Goal: Book appointment/travel/reservation

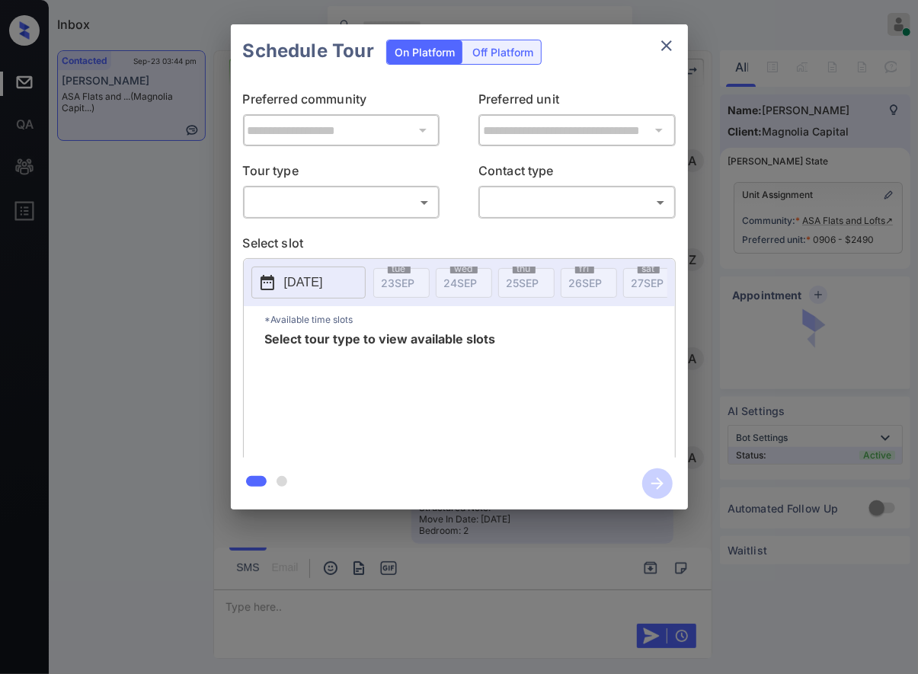
scroll to position [1295, 0]
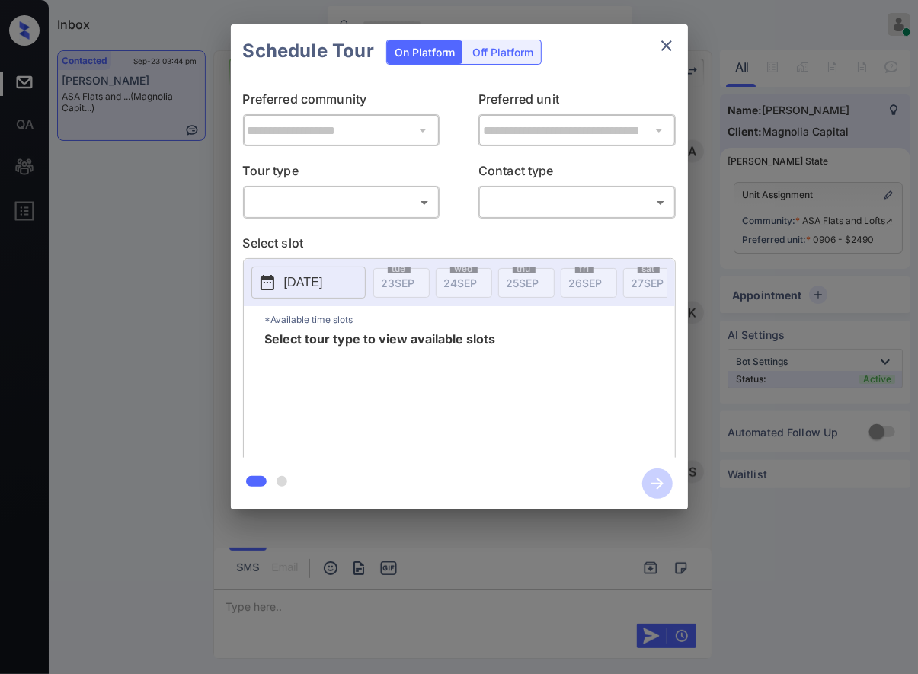
click at [362, 204] on body "Inbox Caroline Dacanay Online Set yourself offline Set yourself on break Profil…" at bounding box center [459, 337] width 918 height 674
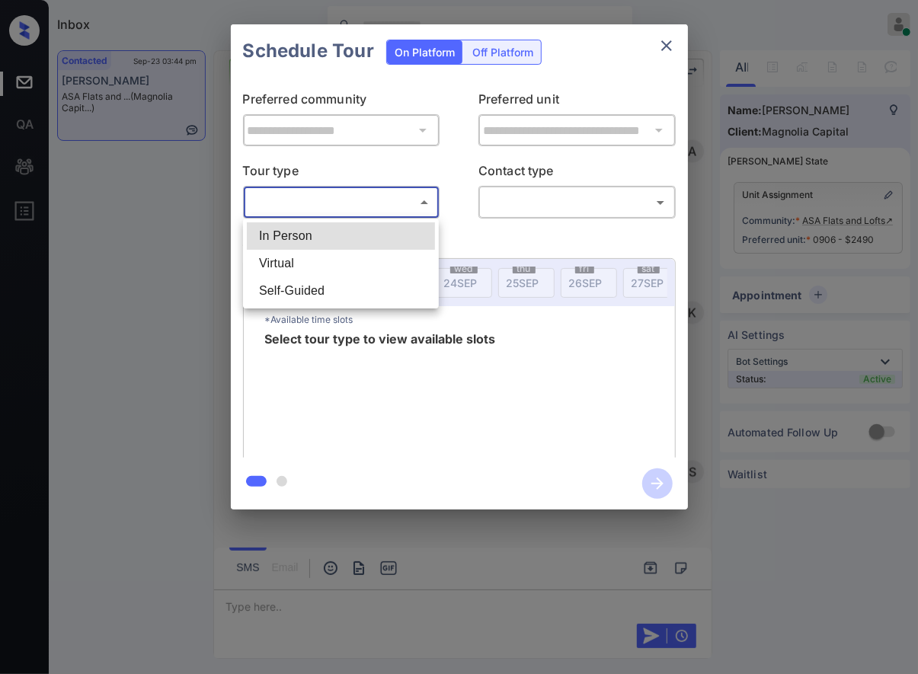
click at [378, 235] on li "In Person" at bounding box center [341, 235] width 188 height 27
type input "********"
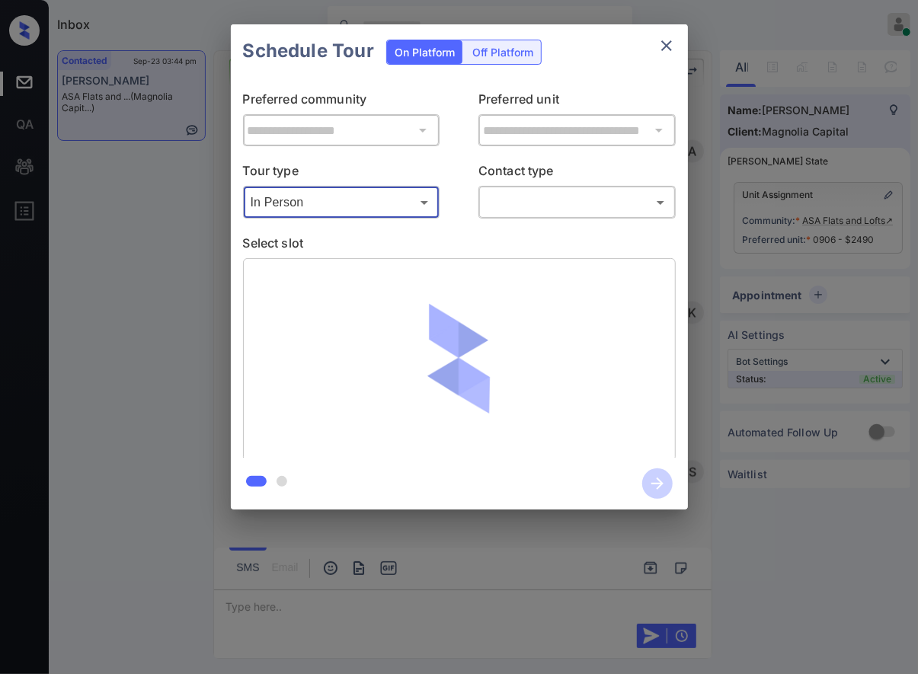
click at [563, 211] on body "Inbox Caroline Dacanay Online Set yourself offline Set yourself on break Profil…" at bounding box center [459, 337] width 918 height 674
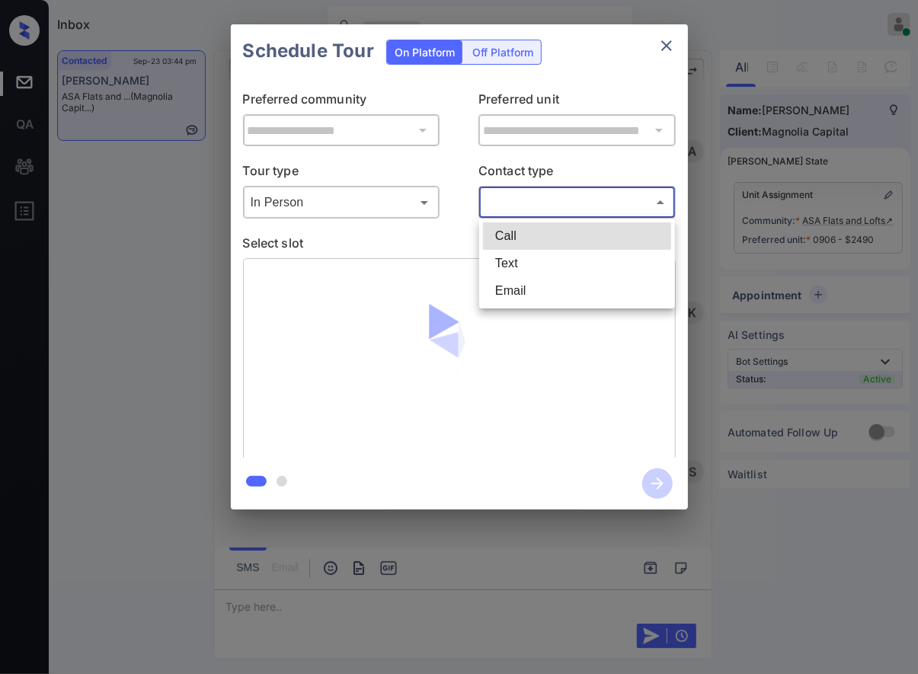
click at [556, 260] on li "Text" at bounding box center [577, 263] width 188 height 27
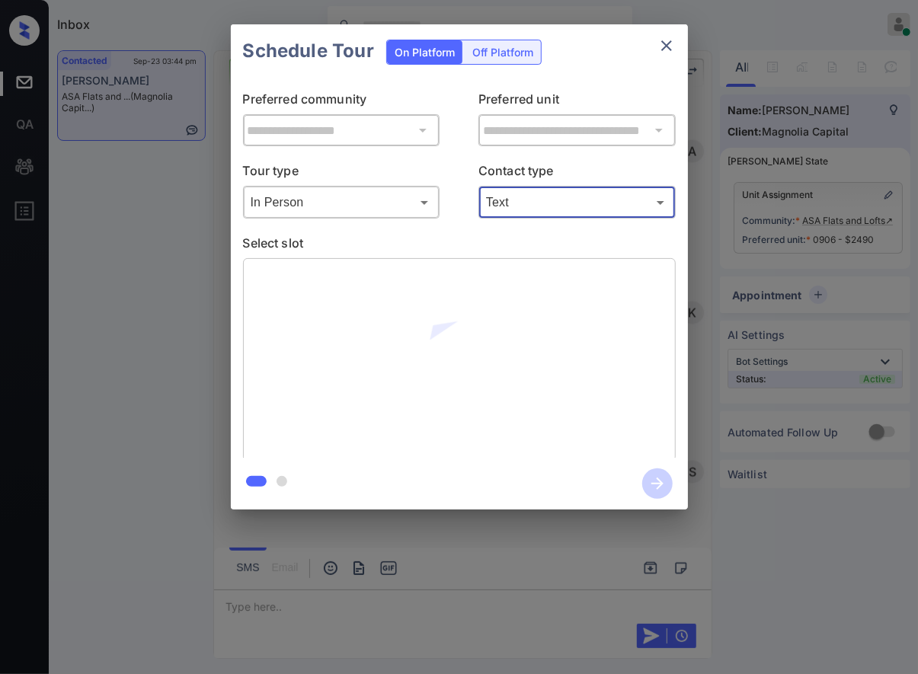
type input "****"
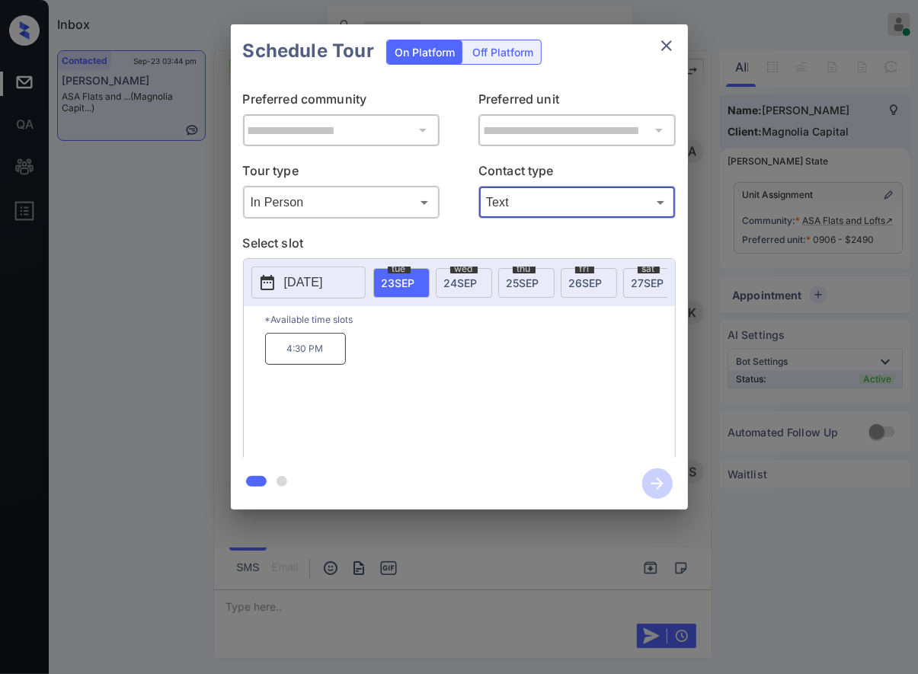
click at [637, 280] on span "27 SEP" at bounding box center [647, 282] width 33 height 13
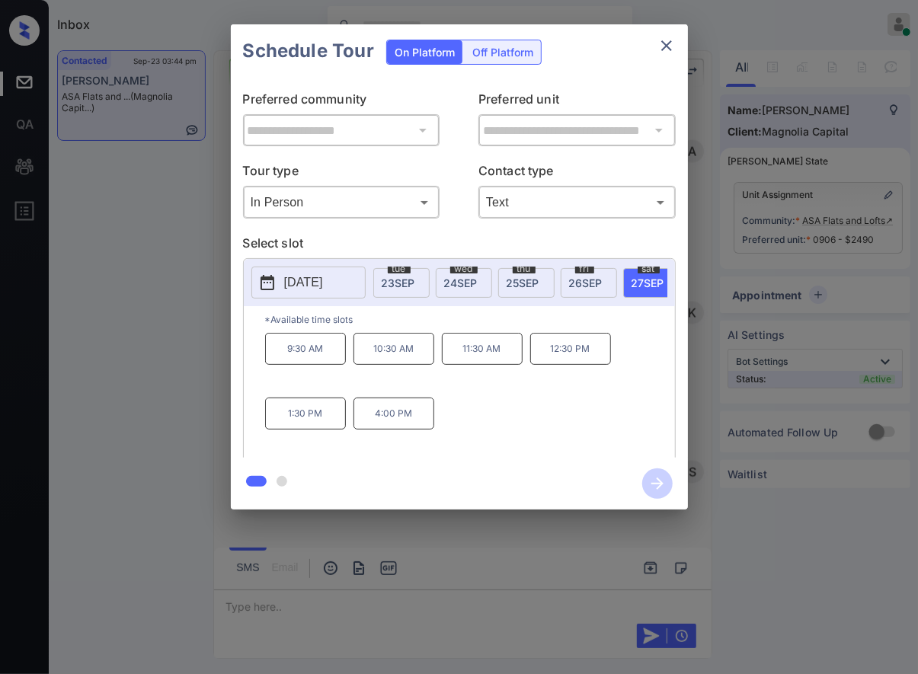
click at [323, 277] on p "2025-09-27" at bounding box center [303, 282] width 39 height 18
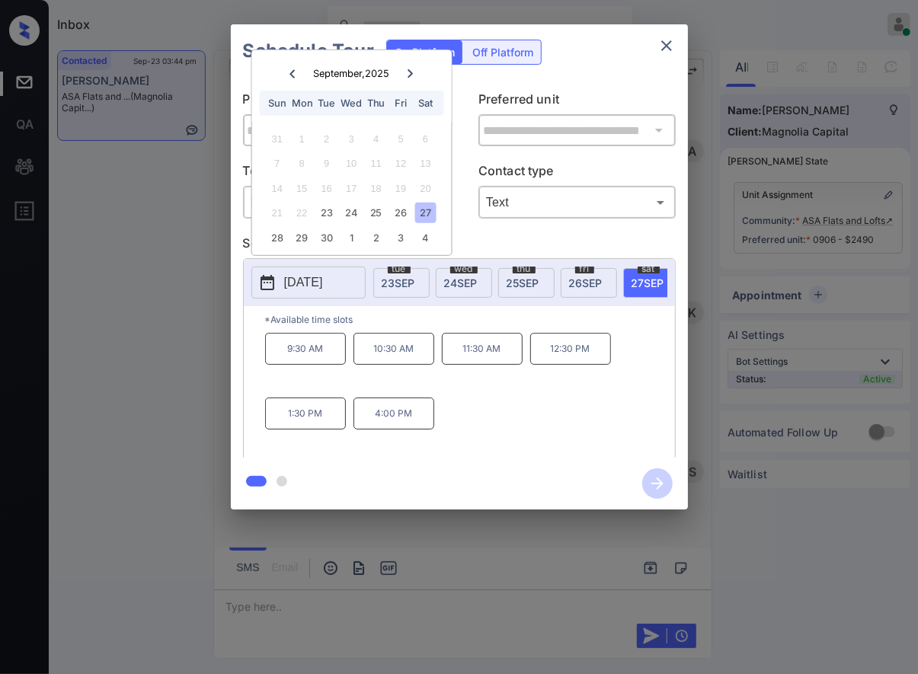
click at [737, 350] on div "**********" at bounding box center [459, 267] width 918 height 534
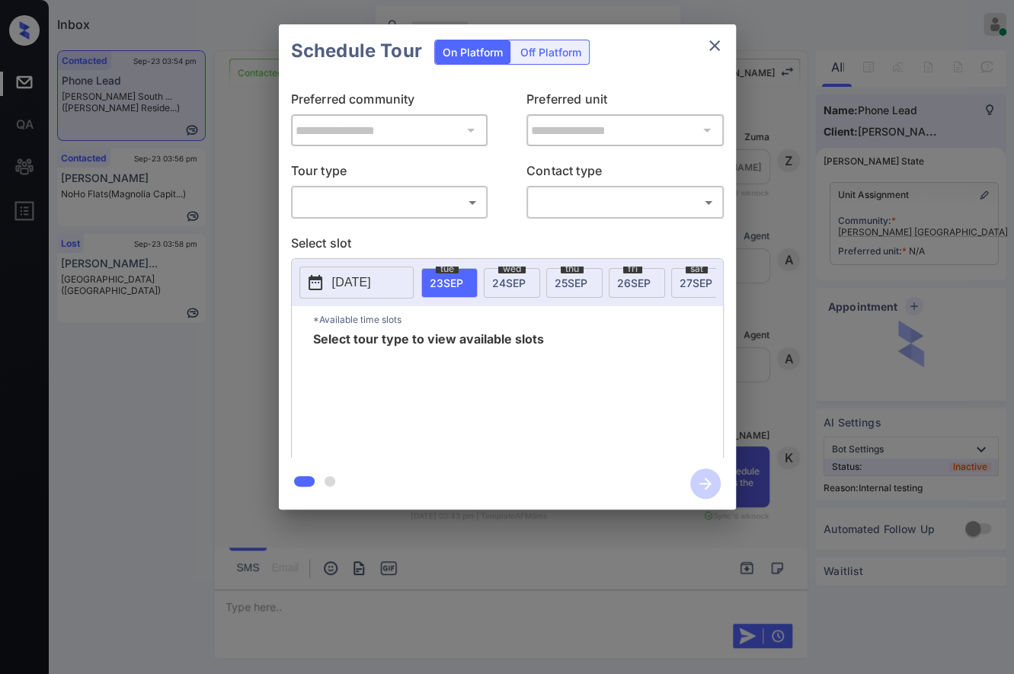
scroll to position [2021, 0]
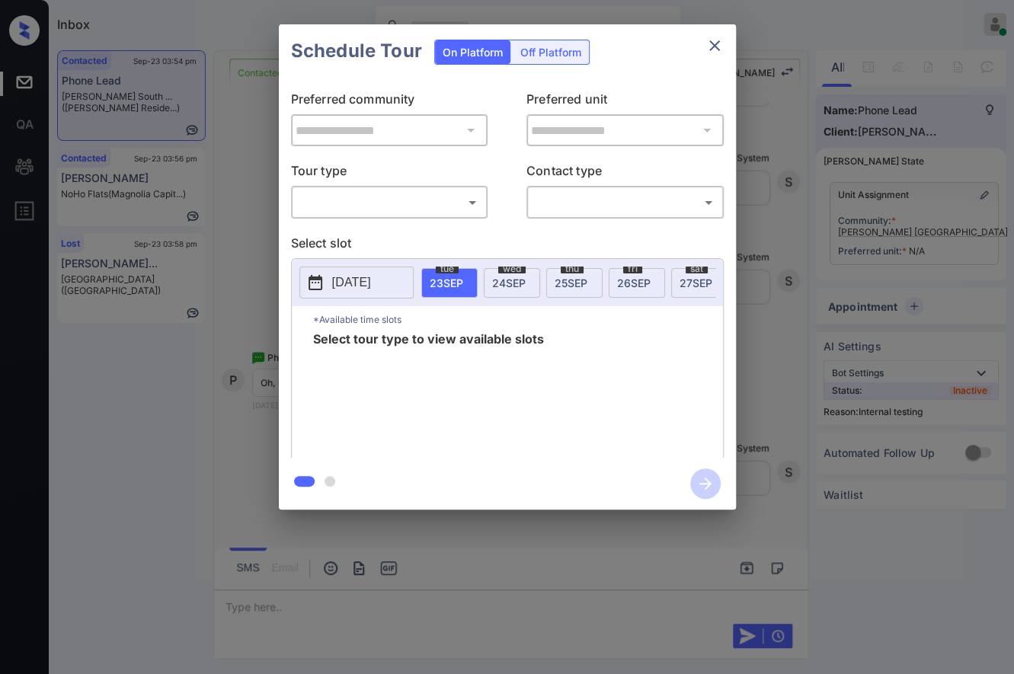
click at [426, 204] on body "Inbox Caroline Dacanay Online Set yourself offline Set yourself on break Profil…" at bounding box center [507, 337] width 1014 height 674
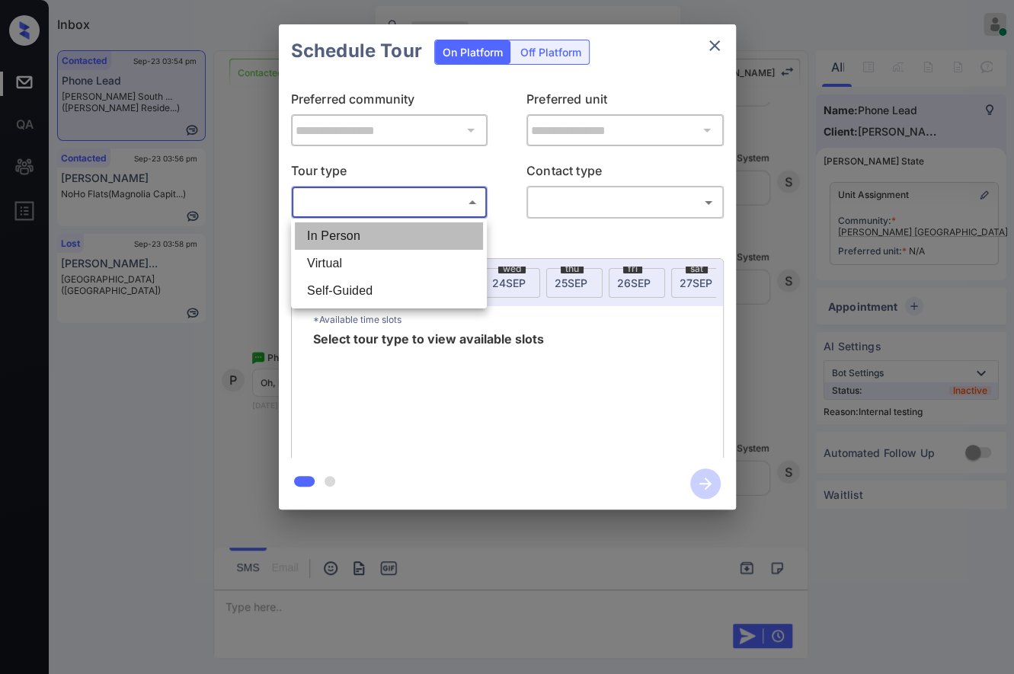
drag, startPoint x: 421, startPoint y: 233, endPoint x: 600, endPoint y: 213, distance: 180.0
click at [422, 234] on li "In Person" at bounding box center [389, 235] width 188 height 27
type input "********"
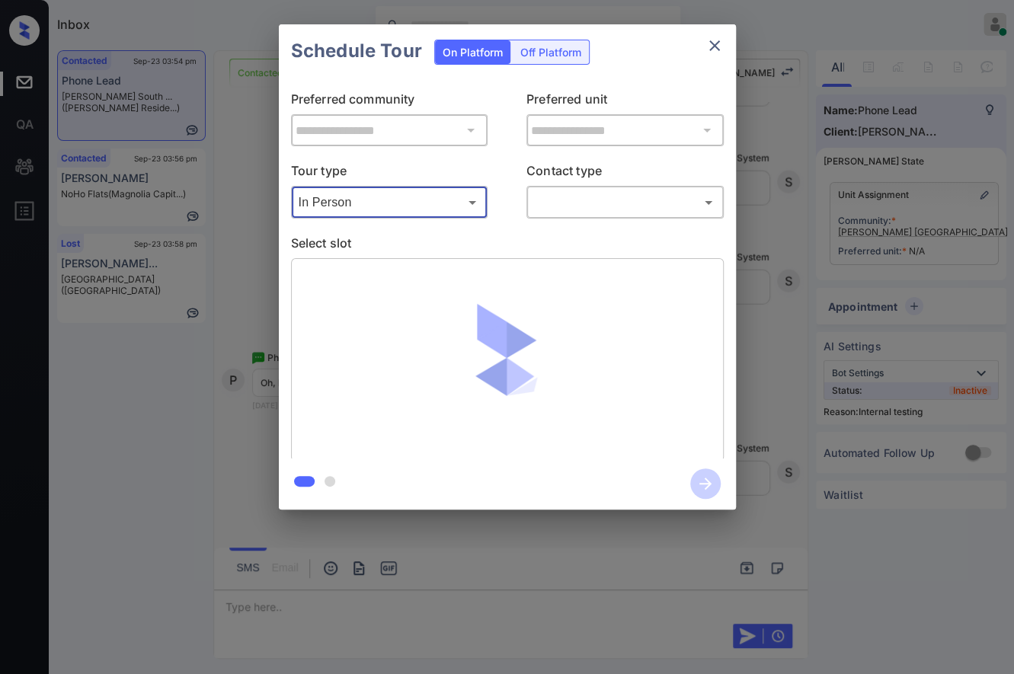
click at [615, 203] on body "Inbox Caroline Dacanay Online Set yourself offline Set yourself on break Profil…" at bounding box center [507, 337] width 1014 height 674
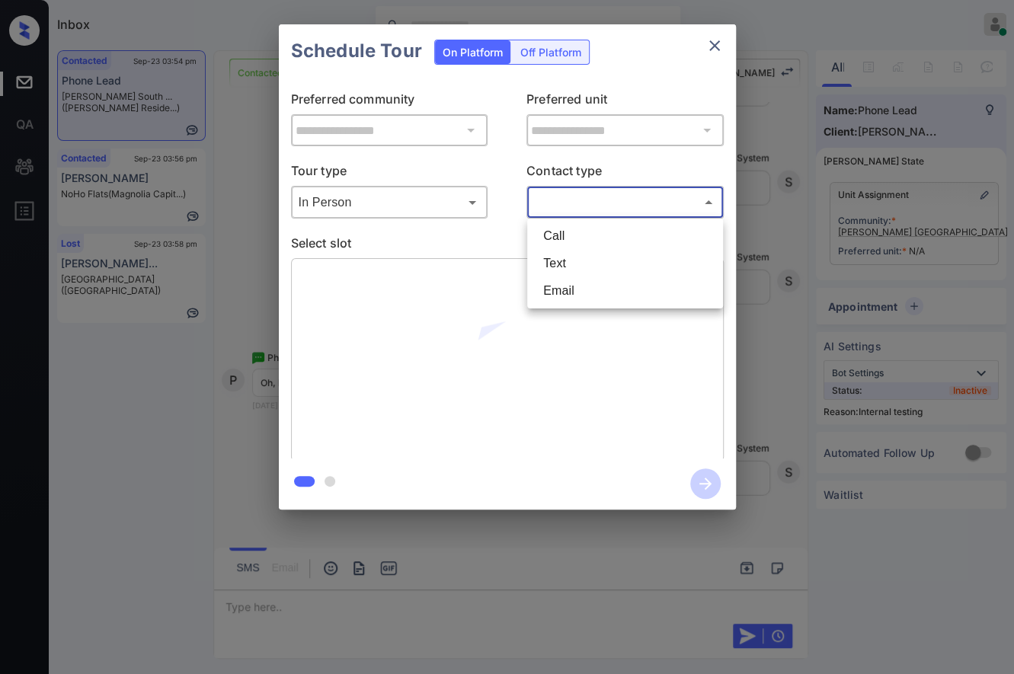
click at [631, 266] on li "Text" at bounding box center [625, 263] width 188 height 27
type input "****"
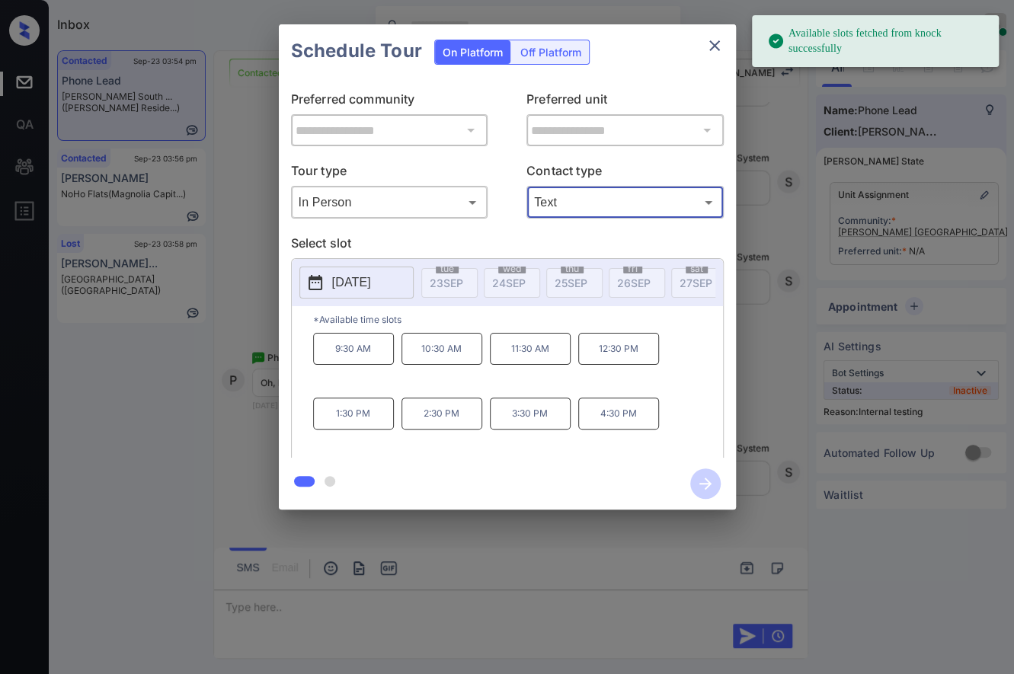
click at [398, 284] on button "2025-10-06" at bounding box center [356, 283] width 114 height 32
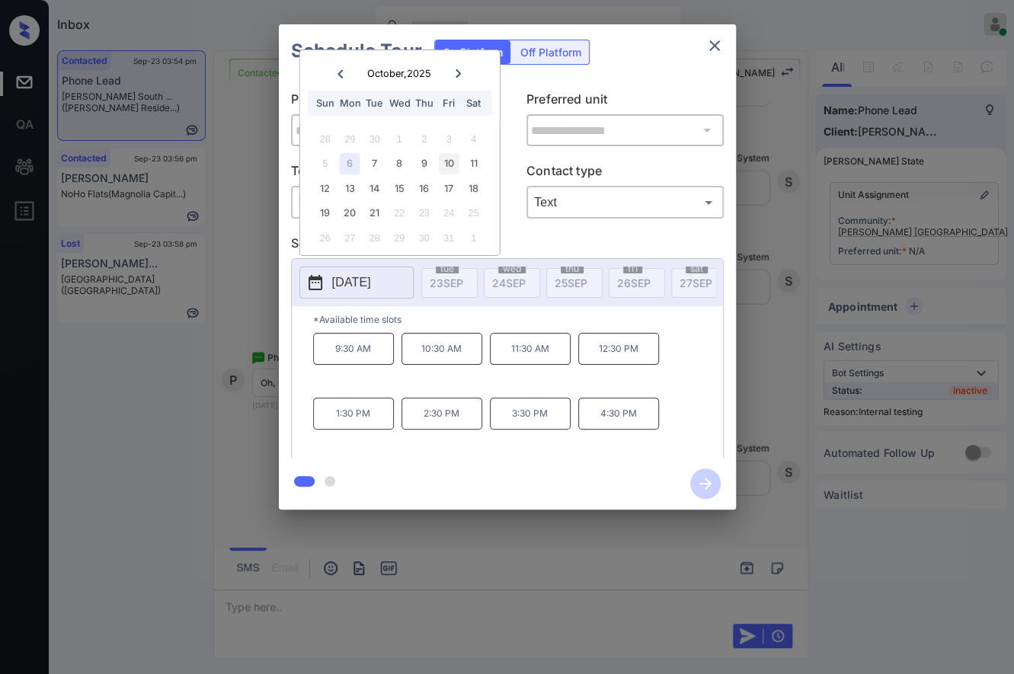
click at [449, 167] on div "10" at bounding box center [449, 163] width 21 height 21
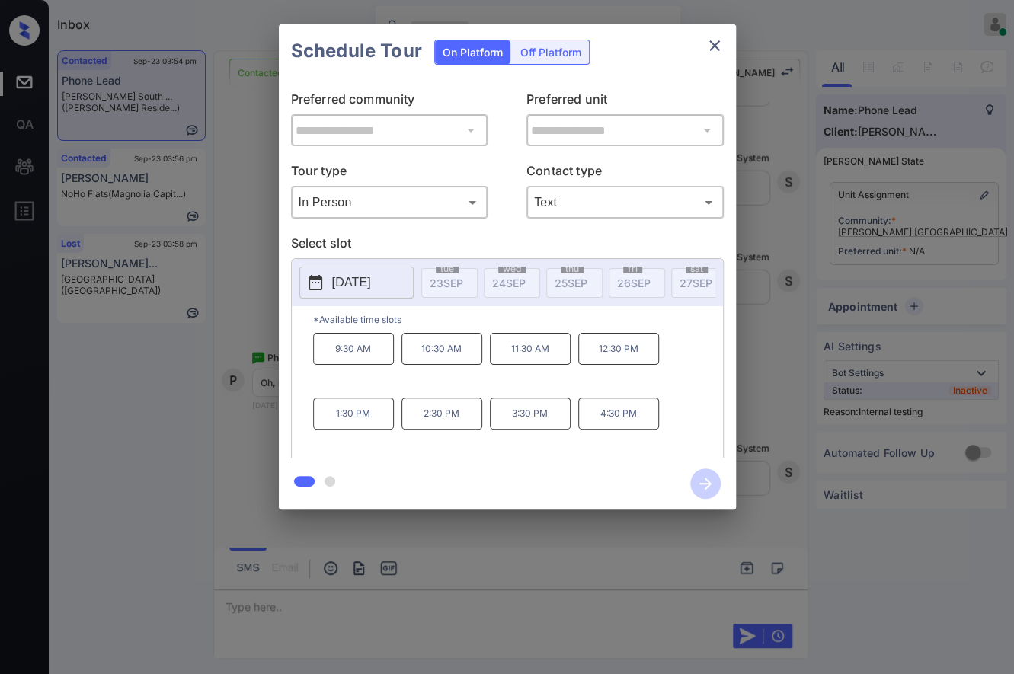
click at [756, 408] on div "**********" at bounding box center [507, 267] width 1014 height 534
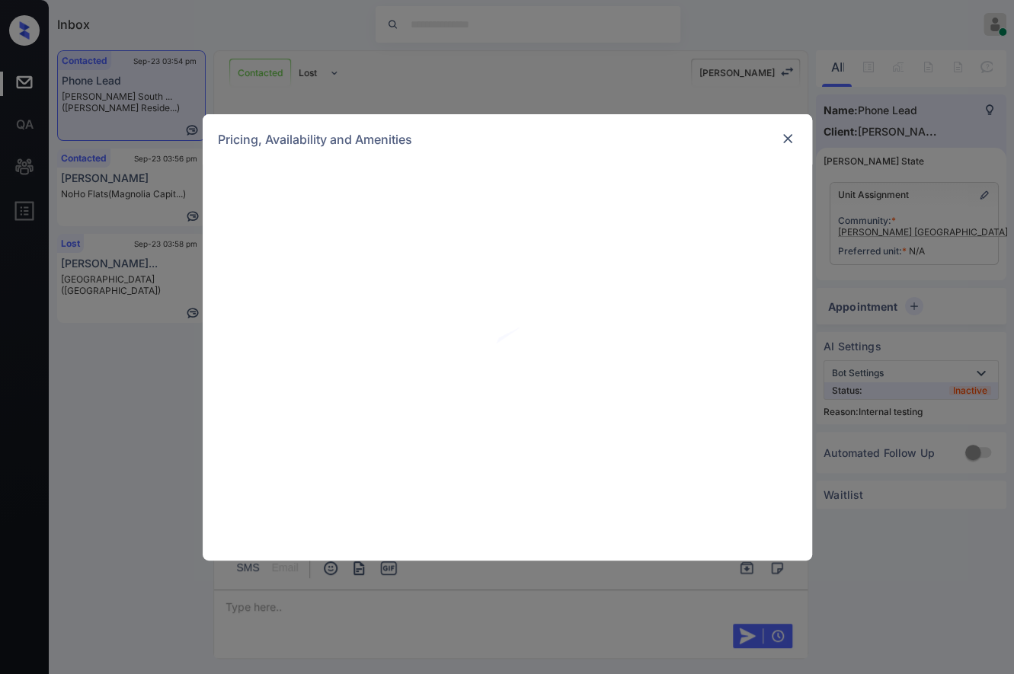
scroll to position [498, 0]
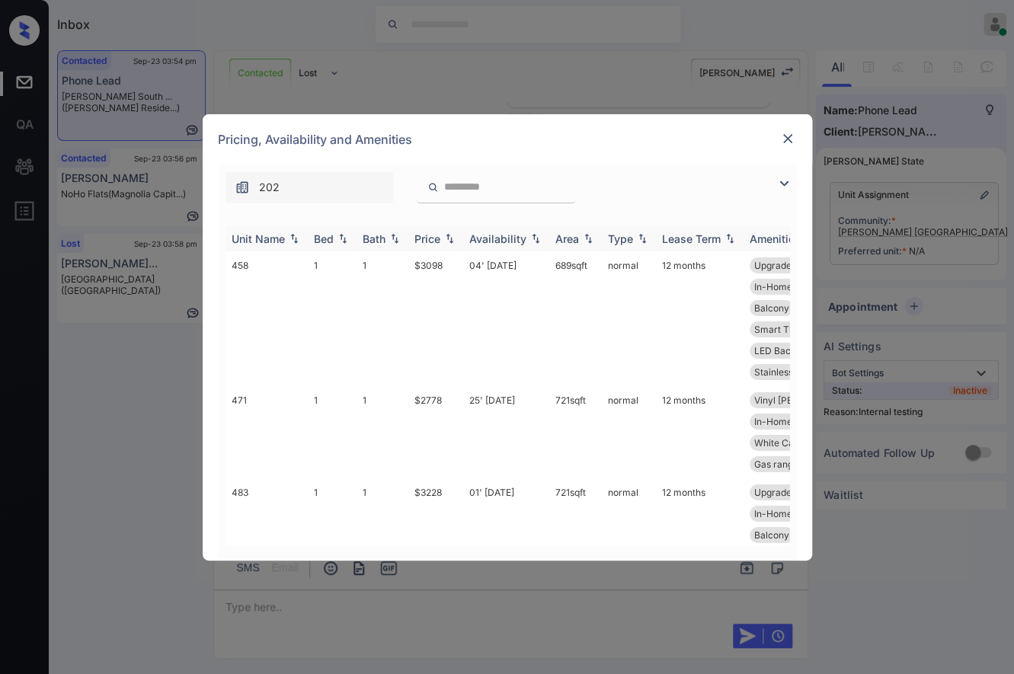
click at [448, 236] on img at bounding box center [449, 238] width 15 height 11
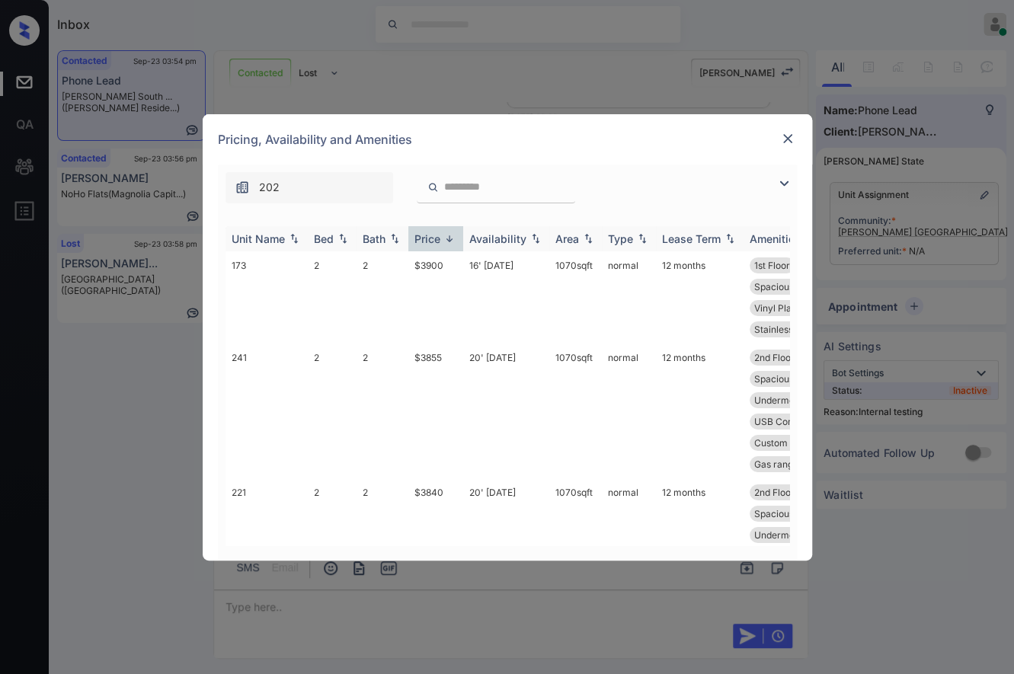
click at [448, 236] on img at bounding box center [449, 238] width 15 height 11
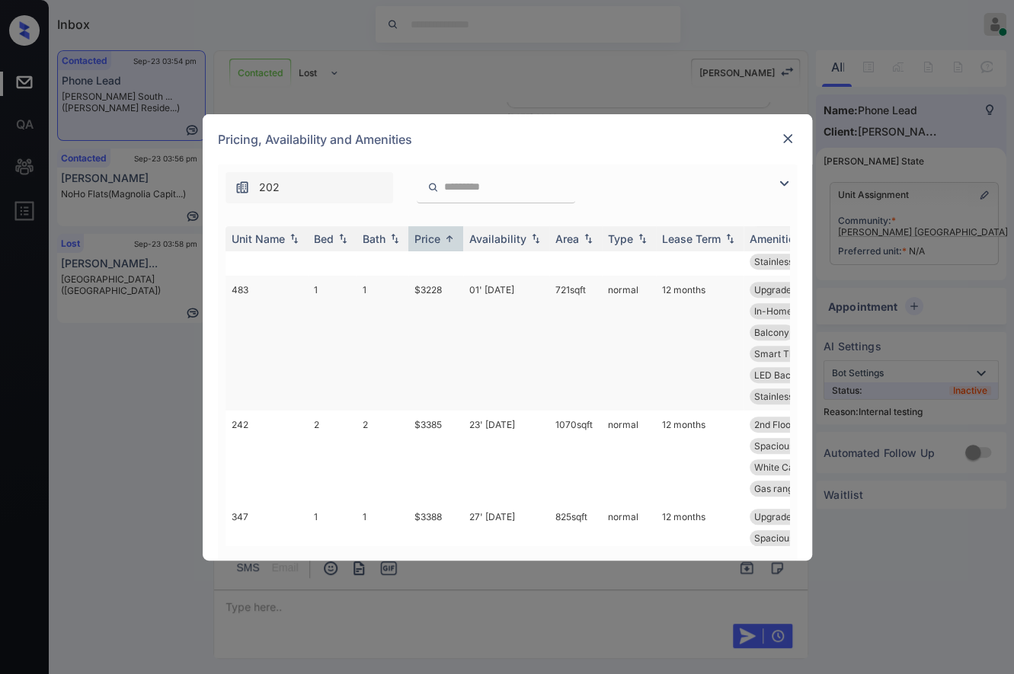
scroll to position [406, 0]
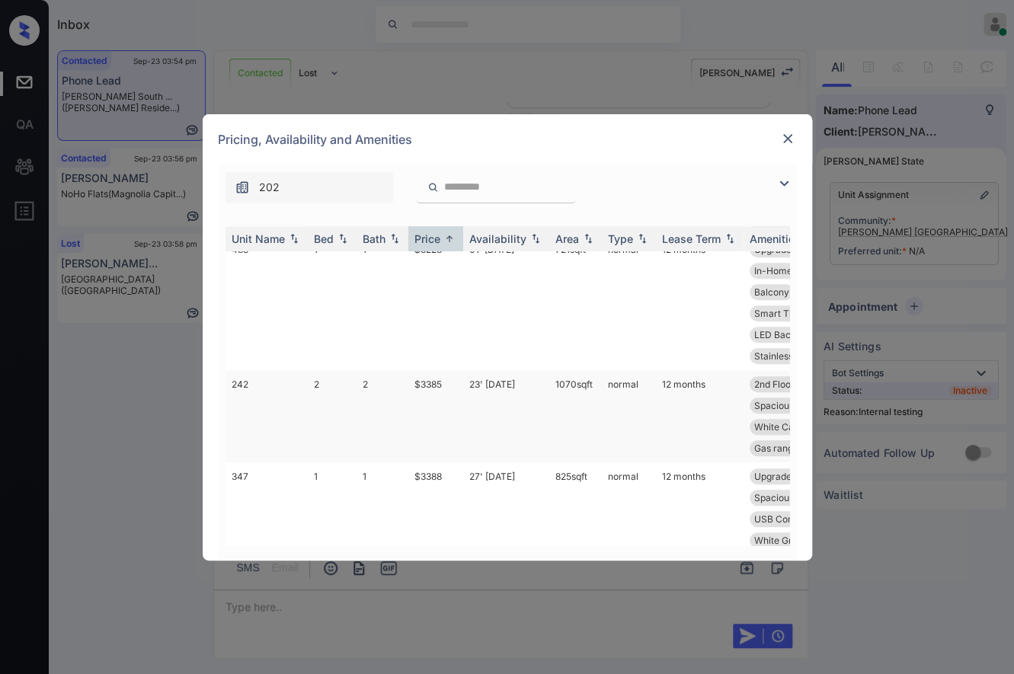
click at [414, 381] on td "$3385" at bounding box center [435, 416] width 55 height 92
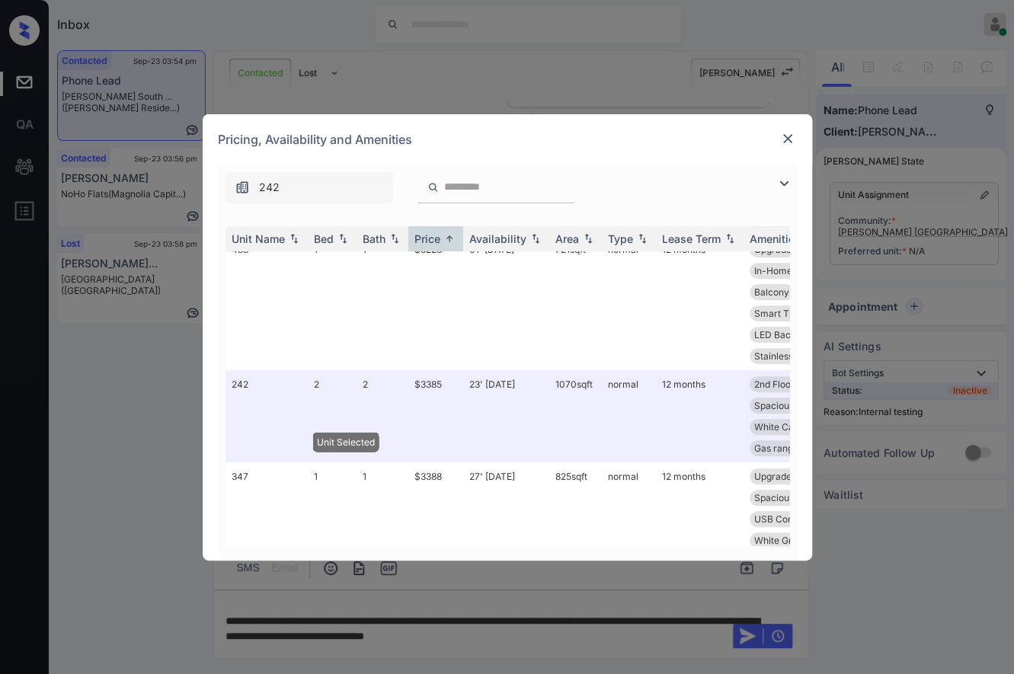
click at [792, 127] on div "Pricing, Availability and Amenities" at bounding box center [507, 139] width 609 height 50
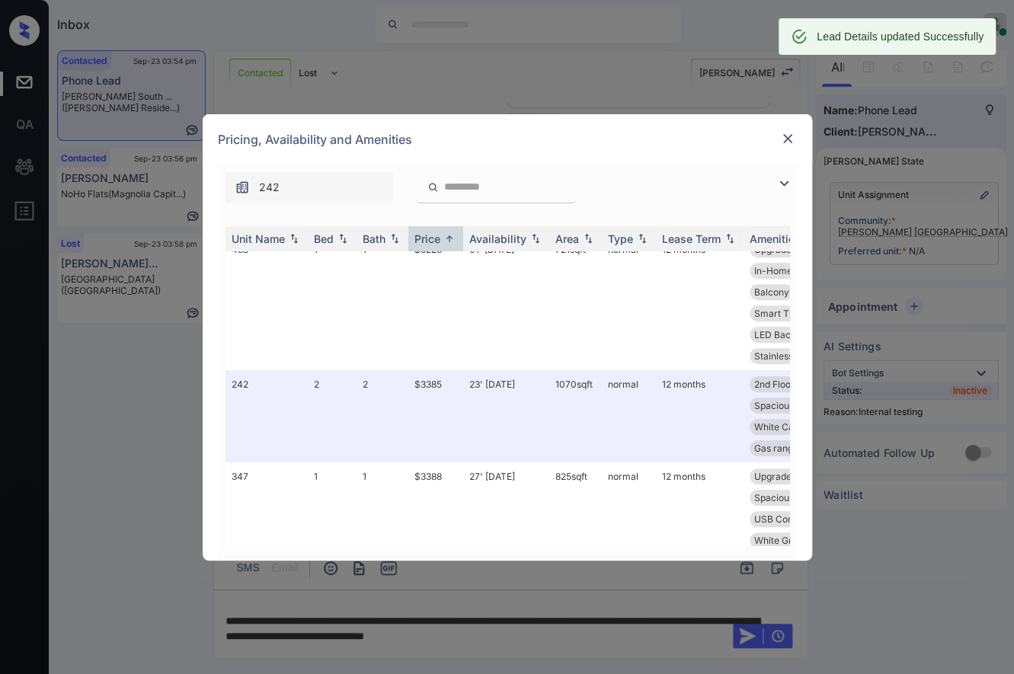
click at [790, 137] on img at bounding box center [787, 138] width 15 height 15
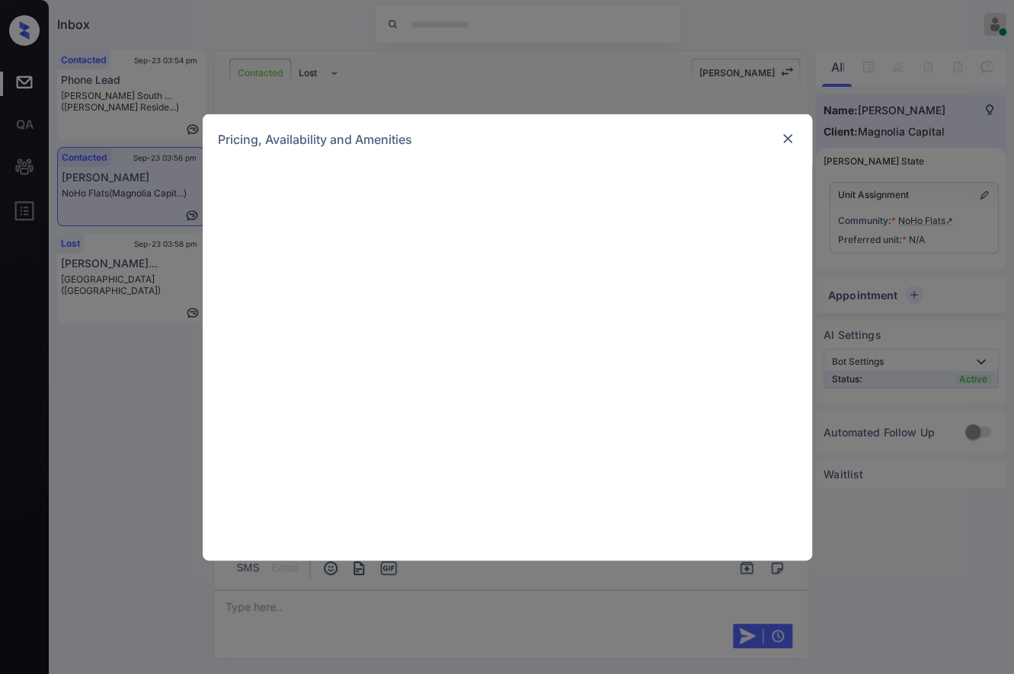
scroll to position [1849, 0]
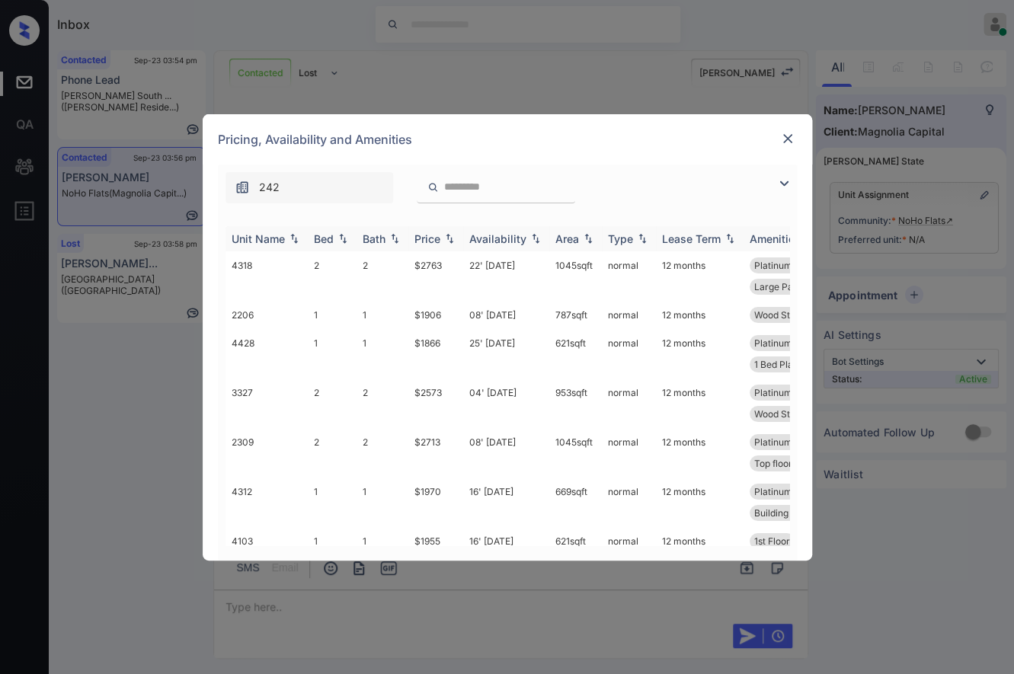
click at [449, 238] on img at bounding box center [449, 238] width 15 height 11
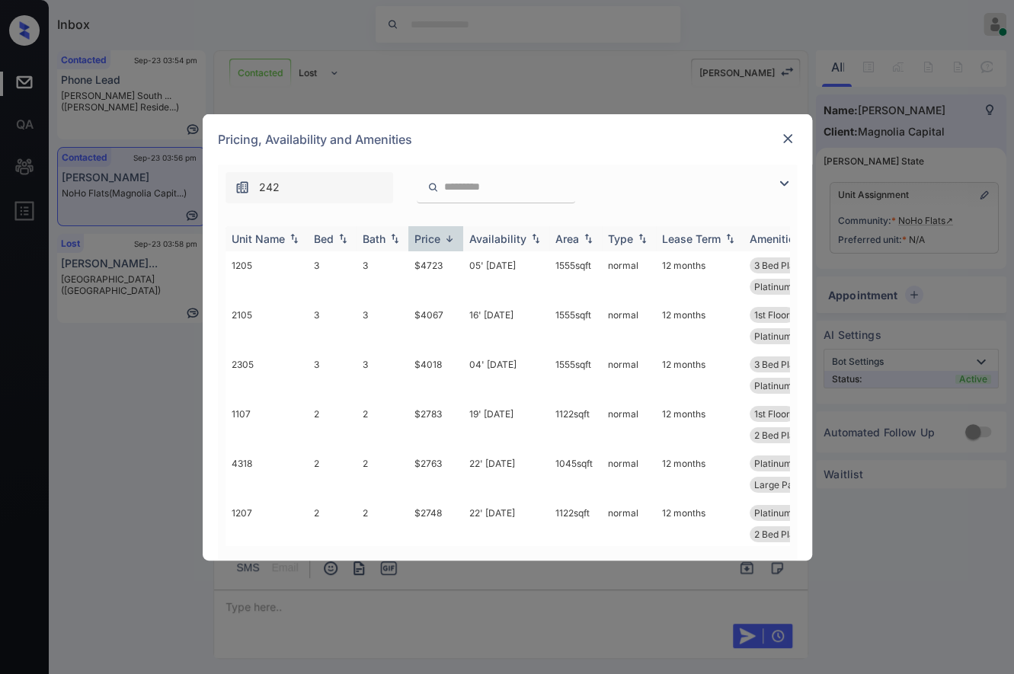
click at [449, 238] on img at bounding box center [449, 238] width 15 height 11
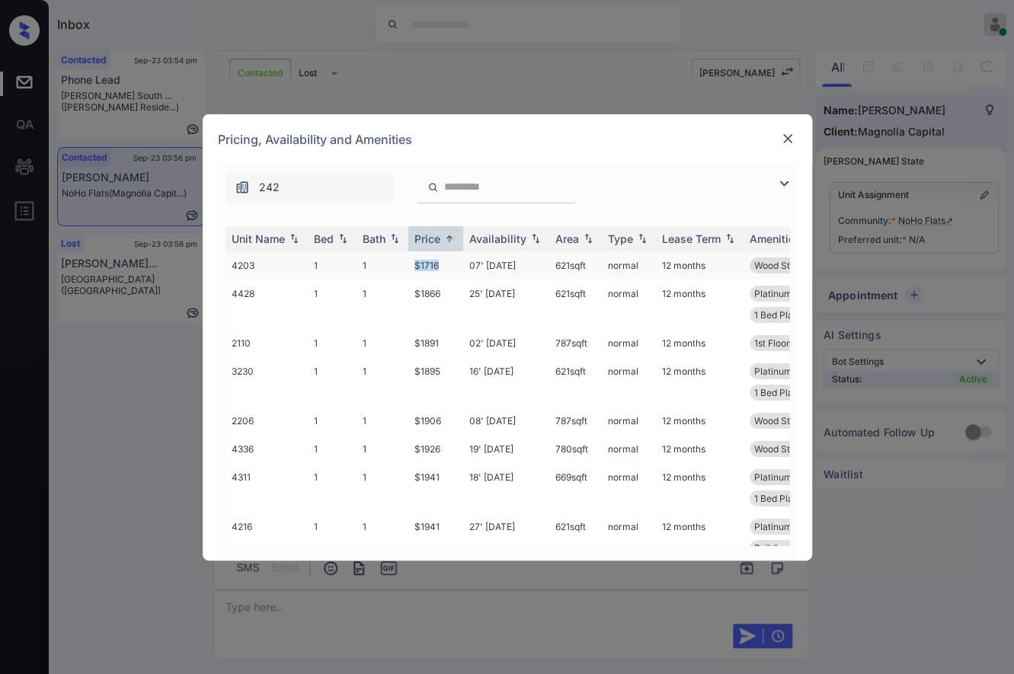
drag, startPoint x: 452, startPoint y: 265, endPoint x: 405, endPoint y: 260, distance: 46.8
click at [405, 260] on tr "4203 1 1 $1716 07' Dec 25 621 sqft normal 12 months Wood Style Floo..." at bounding box center [623, 265] width 796 height 28
click at [790, 131] on img at bounding box center [787, 138] width 15 height 15
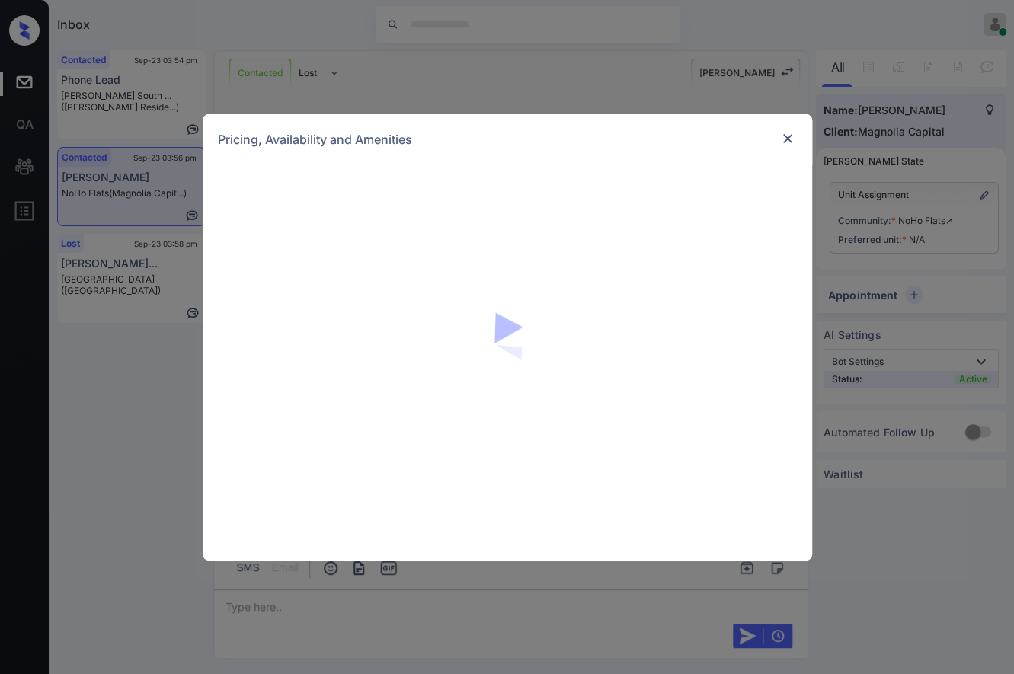
scroll to position [2233, 0]
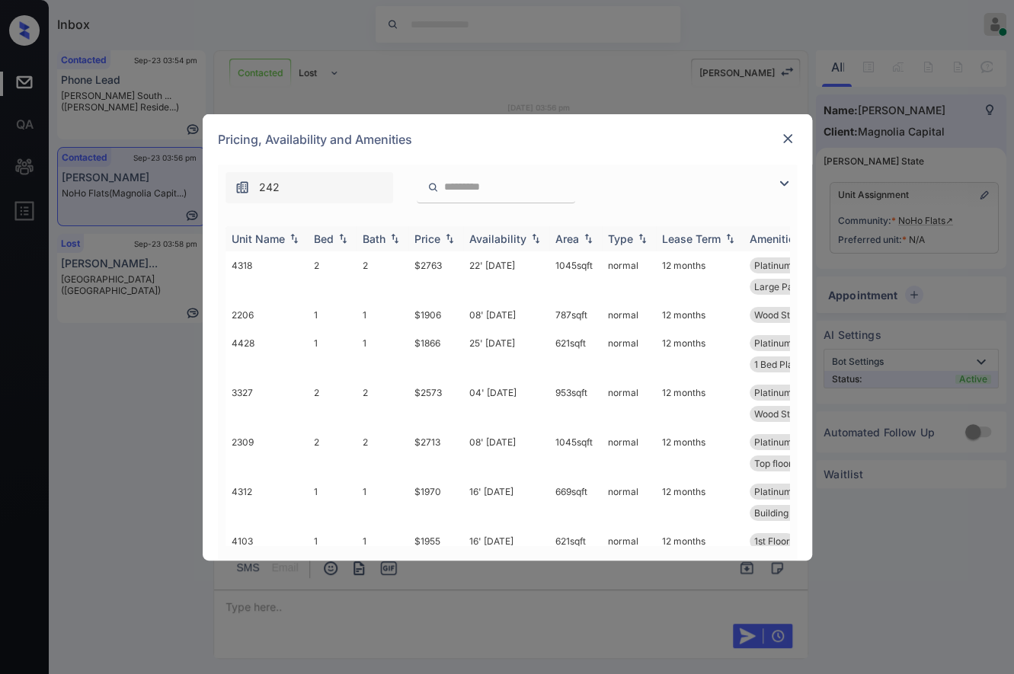
click at [445, 241] on img at bounding box center [449, 238] width 15 height 11
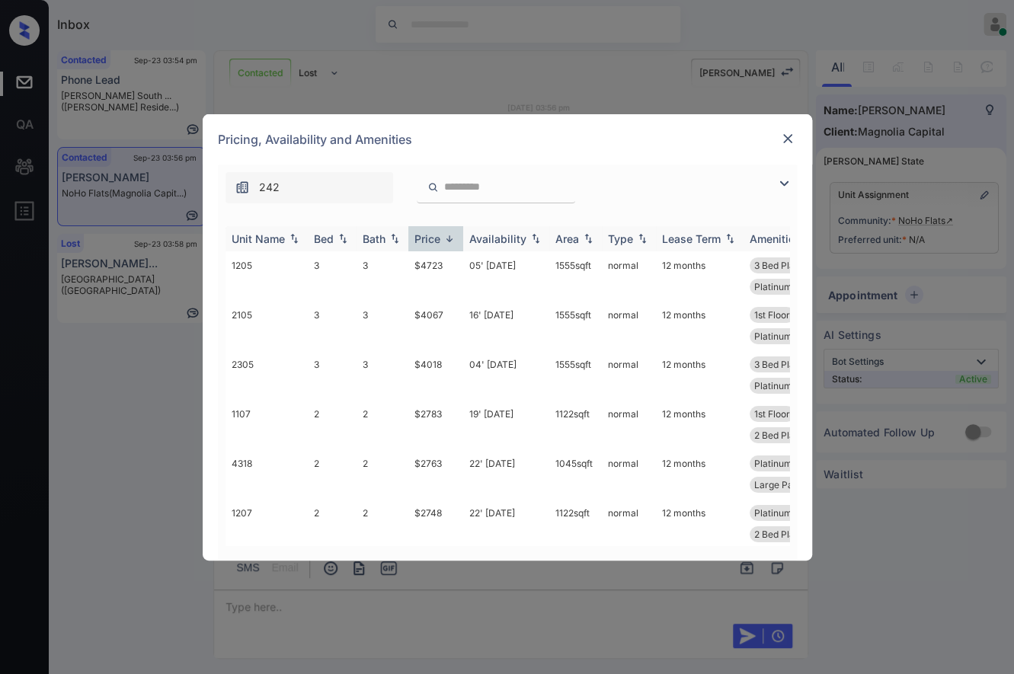
click at [445, 241] on img at bounding box center [449, 238] width 15 height 11
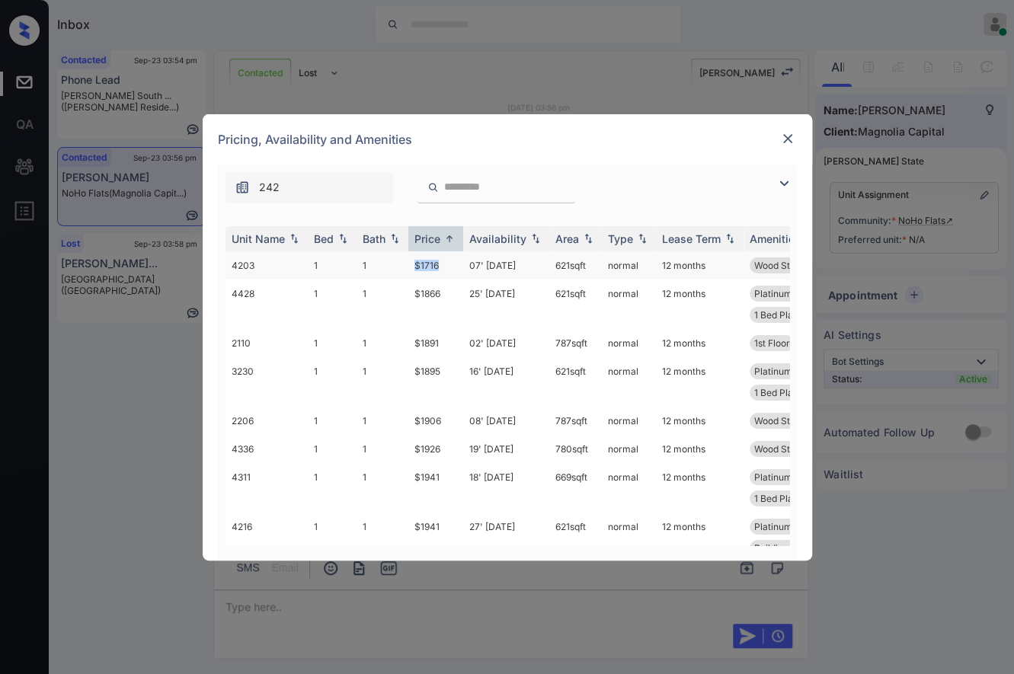
drag, startPoint x: 452, startPoint y: 265, endPoint x: 407, endPoint y: 261, distance: 45.1
click at [407, 261] on tr "4203 1 1 $1716 07' Dec 25 621 sqft normal 12 months Wood Style Floo..." at bounding box center [623, 265] width 796 height 28
copy tr "$1716"
click at [790, 135] on img at bounding box center [787, 138] width 15 height 15
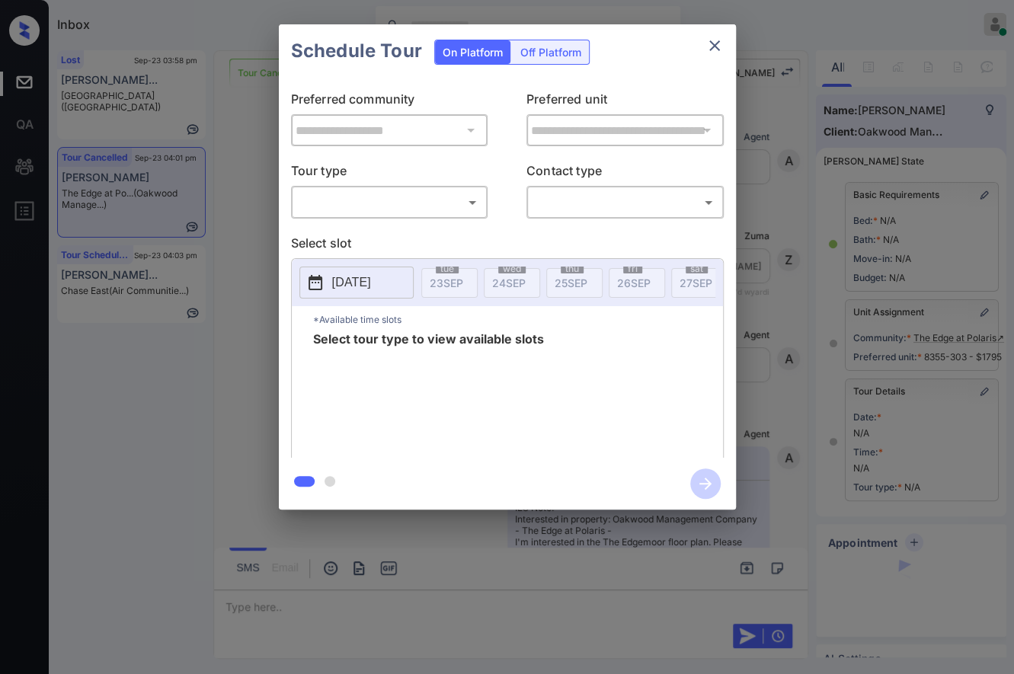
click at [396, 205] on body "Inbox Caroline Dacanay Online Set yourself offline Set yourself on break Profil…" at bounding box center [507, 337] width 1014 height 674
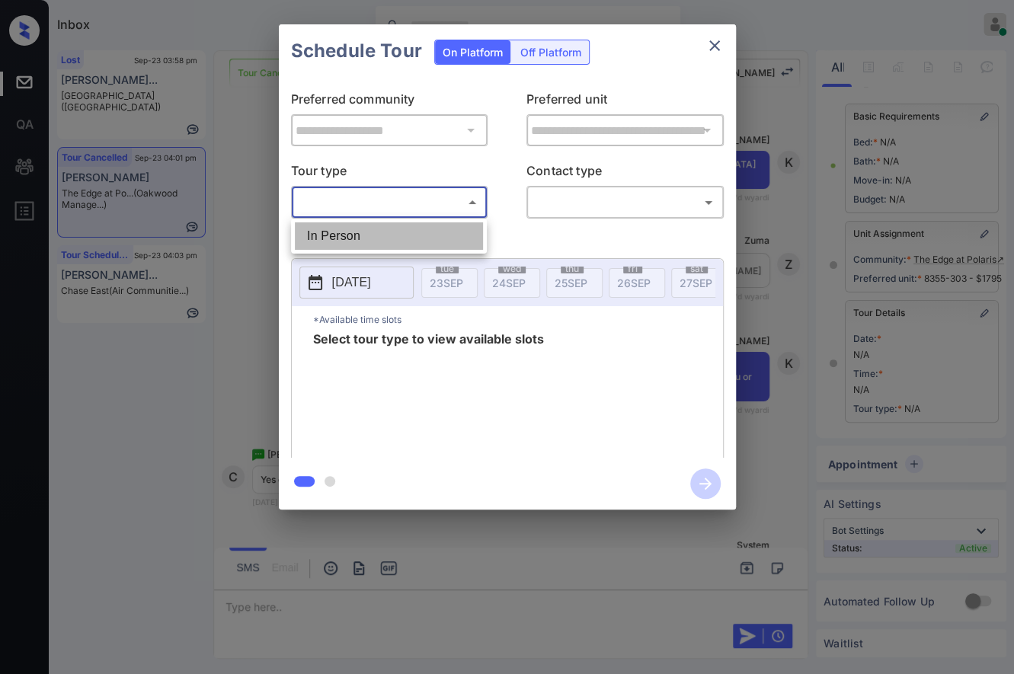
click at [404, 244] on li "In Person" at bounding box center [389, 235] width 188 height 27
type input "********"
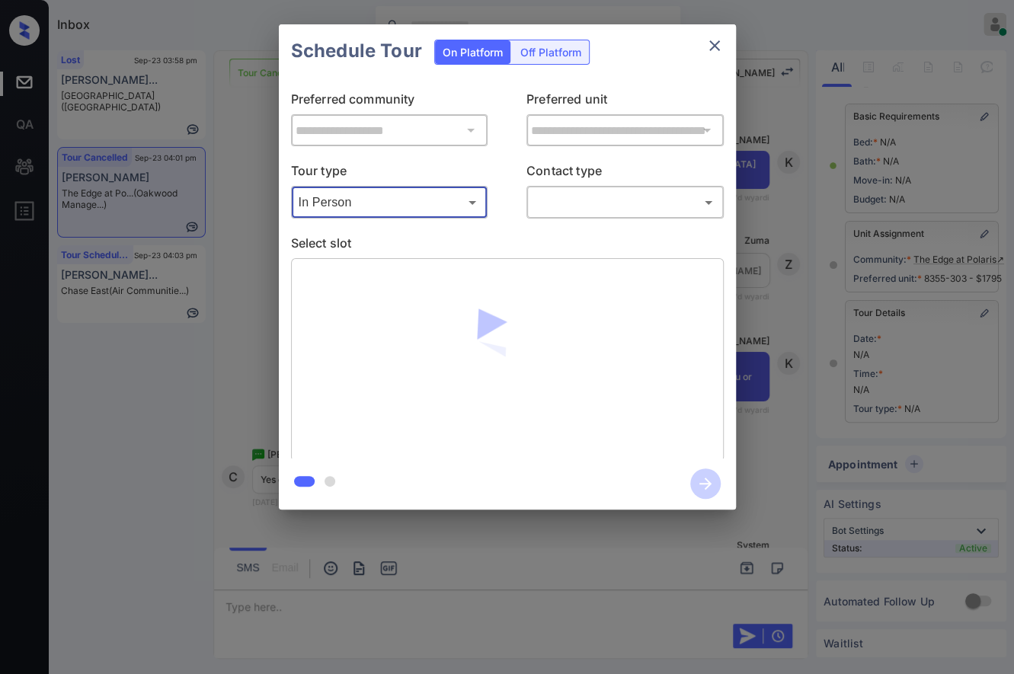
click at [574, 205] on body "Inbox Caroline Dacanay Online Set yourself offline Set yourself on break Profil…" at bounding box center [507, 337] width 1014 height 674
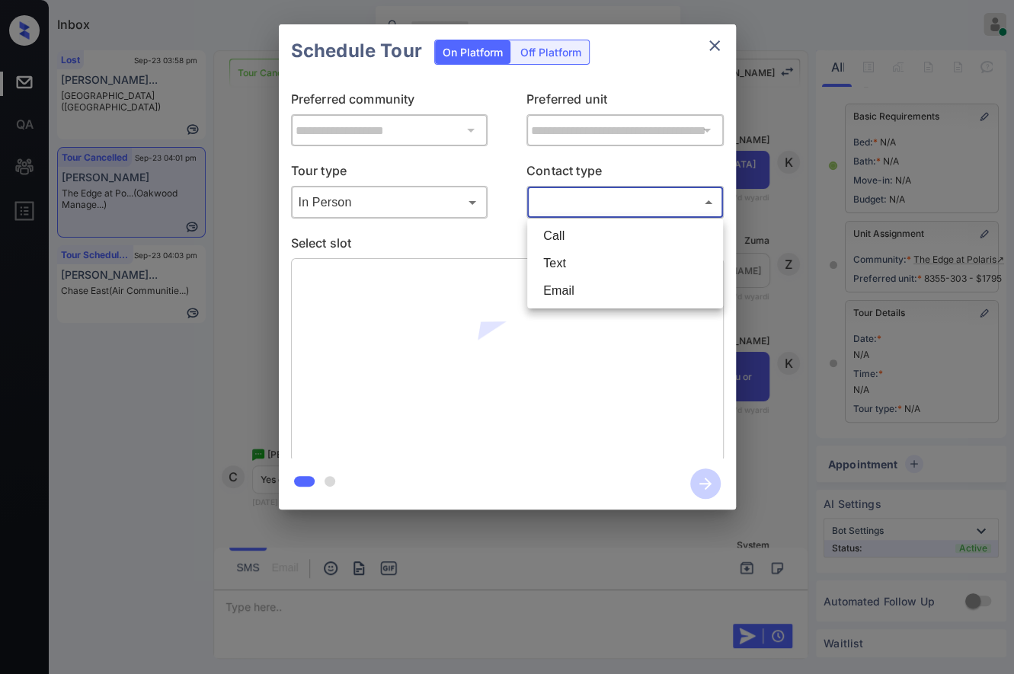
click at [583, 256] on li "Text" at bounding box center [625, 263] width 188 height 27
type input "****"
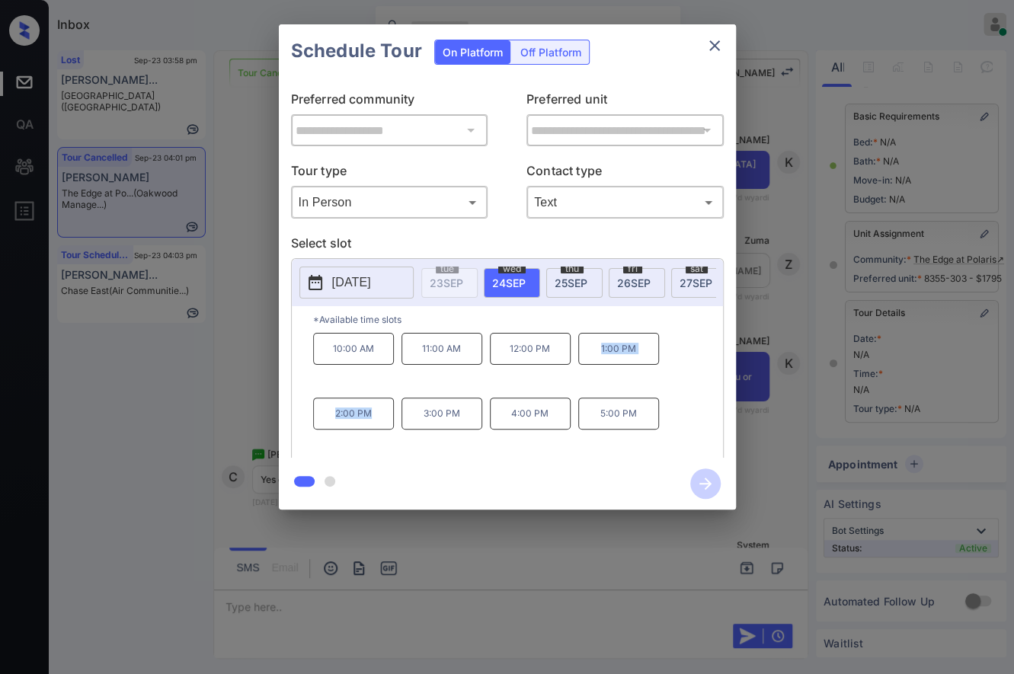
drag, startPoint x: 598, startPoint y: 359, endPoint x: 375, endPoint y: 419, distance: 230.1
click at [375, 419] on div "10:00 AM 11:00 AM 12:00 PM 1:00 PM 2:00 PM 3:00 PM 4:00 PM 5:00 PM" at bounding box center [518, 394] width 410 height 122
copy div "1:00 PM 2:00 PM"
click at [234, 318] on div "**********" at bounding box center [507, 267] width 1014 height 534
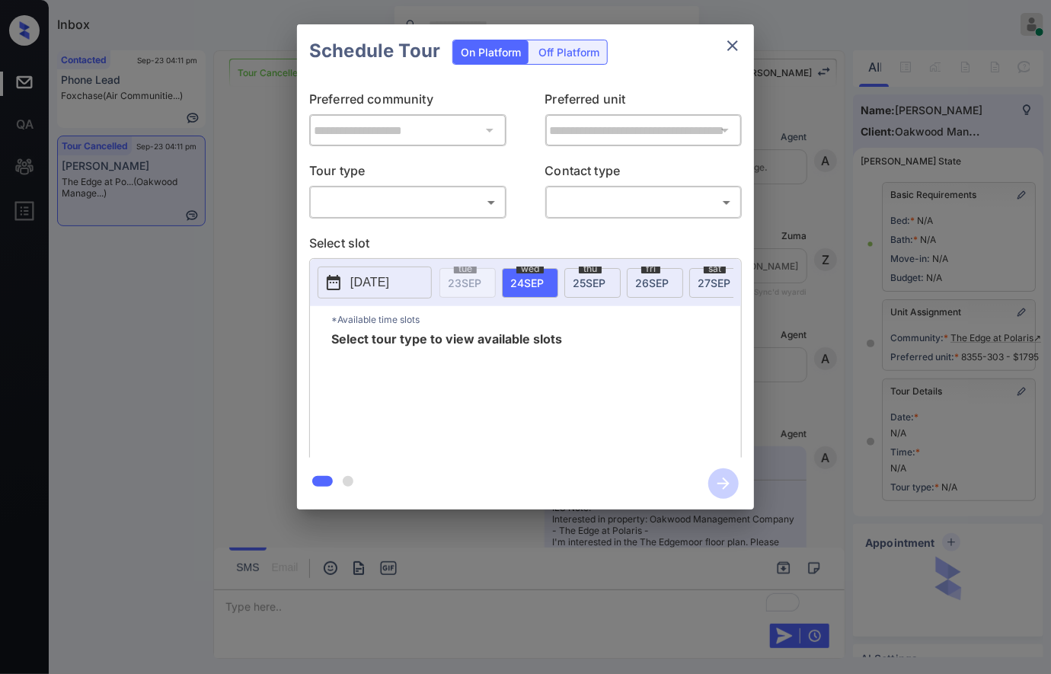
scroll to position [13851, 0]
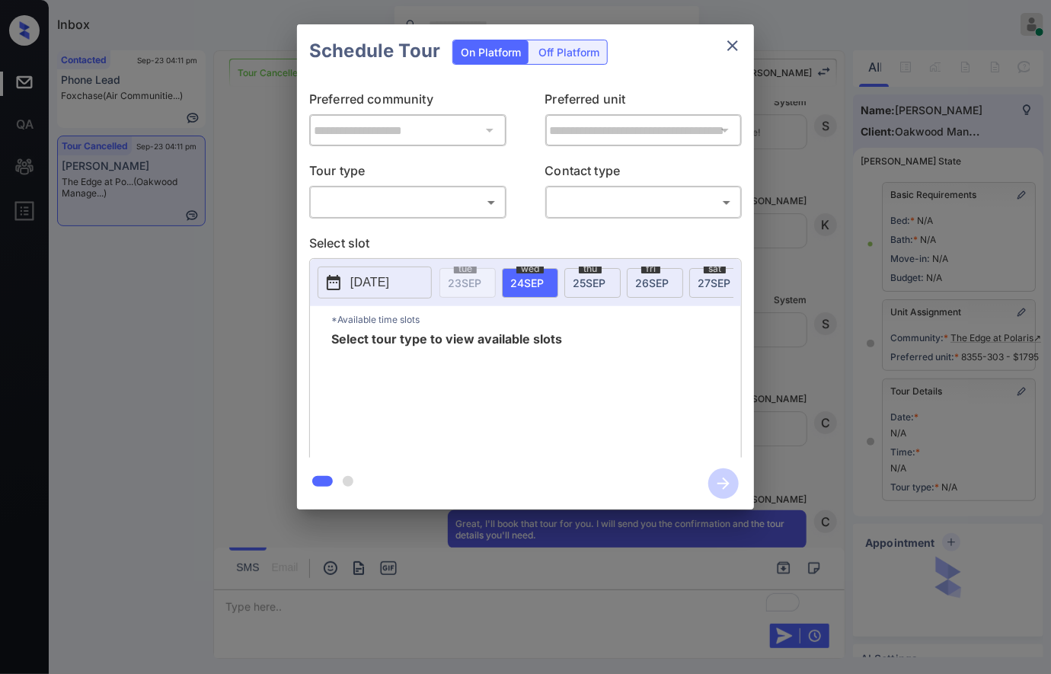
click at [480, 202] on body "Inbox Caroline Dacanay Online Set yourself offline Set yourself on break Profil…" at bounding box center [525, 337] width 1051 height 674
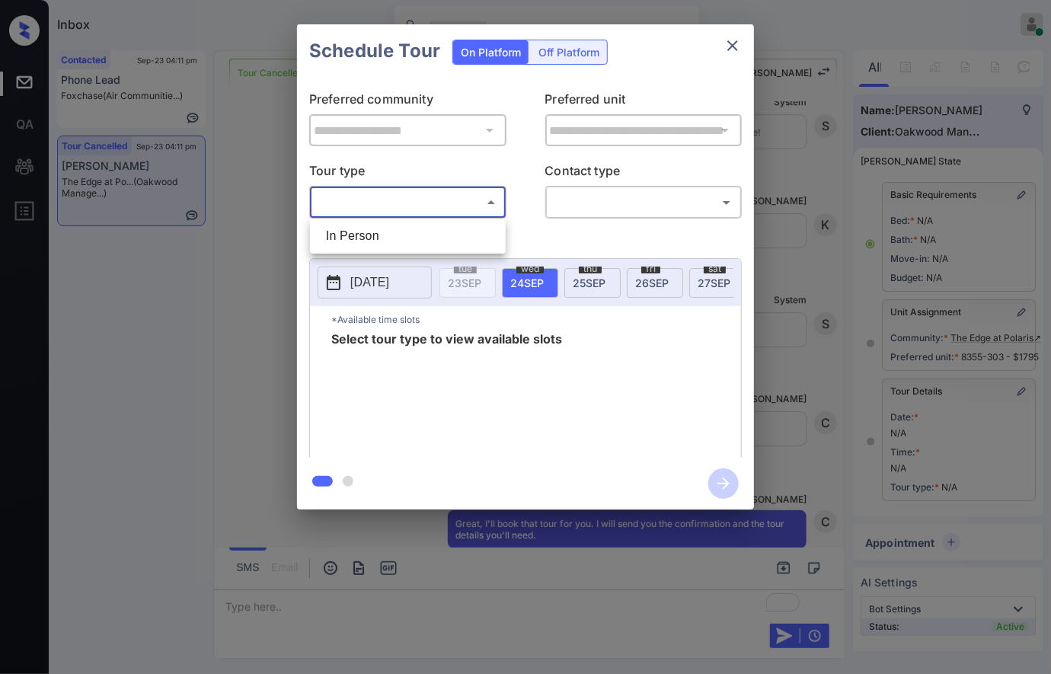
click at [463, 241] on li "In Person" at bounding box center [408, 235] width 188 height 27
type input "********"
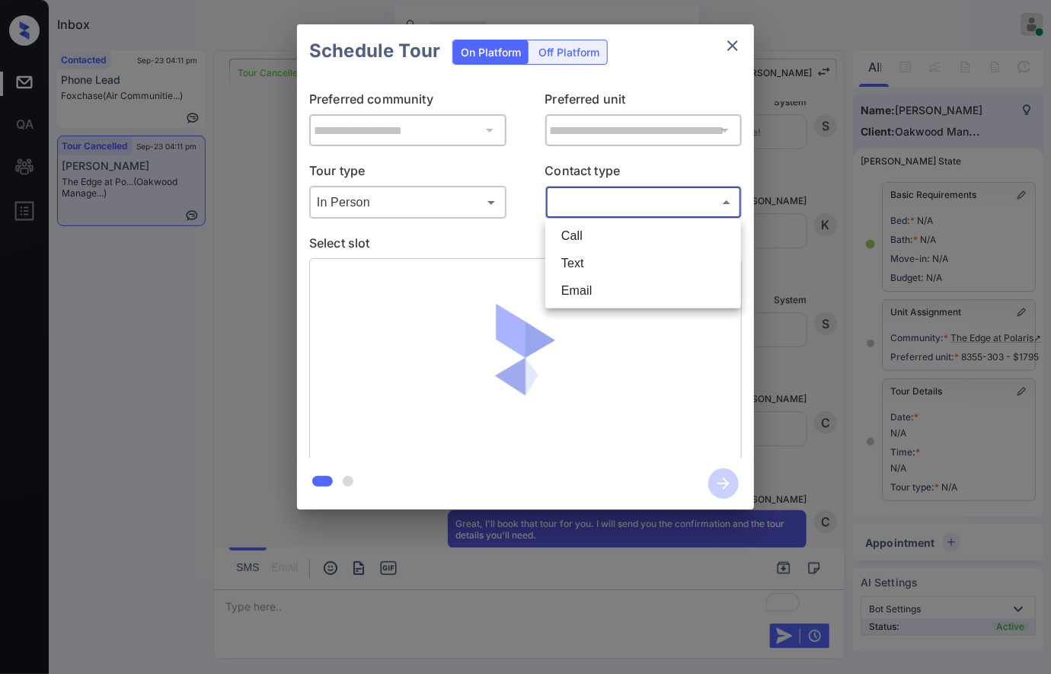
click at [615, 208] on body "Inbox Caroline Dacanay Online Set yourself offline Set yourself on break Profil…" at bounding box center [525, 337] width 1051 height 674
click at [610, 263] on li "Text" at bounding box center [643, 263] width 188 height 27
type input "****"
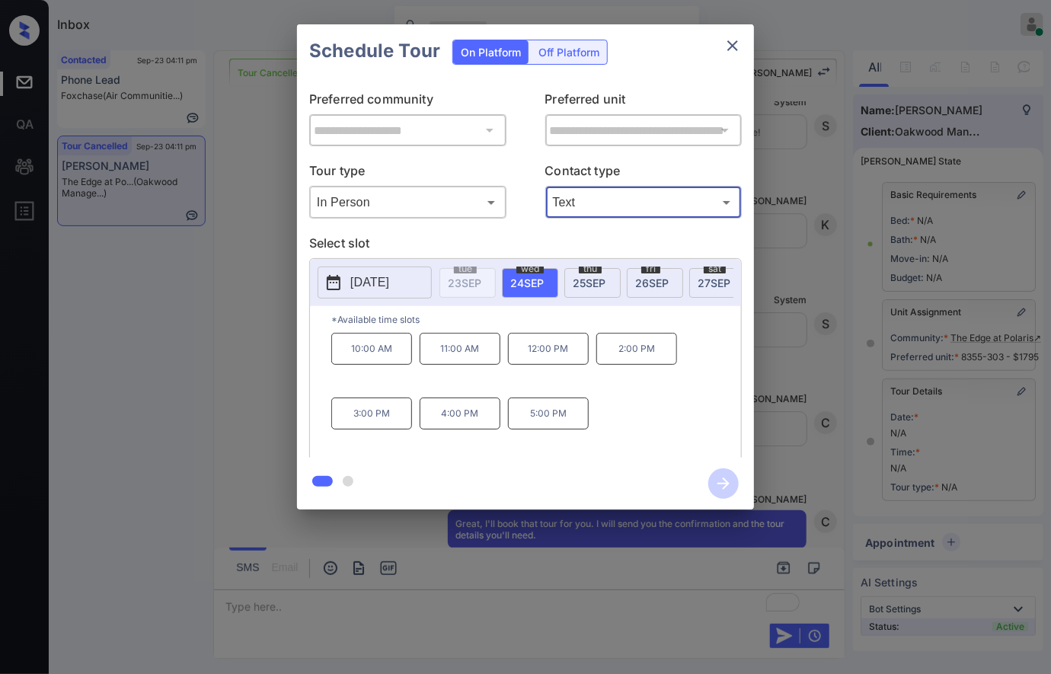
click at [810, 382] on div "**********" at bounding box center [525, 267] width 1051 height 534
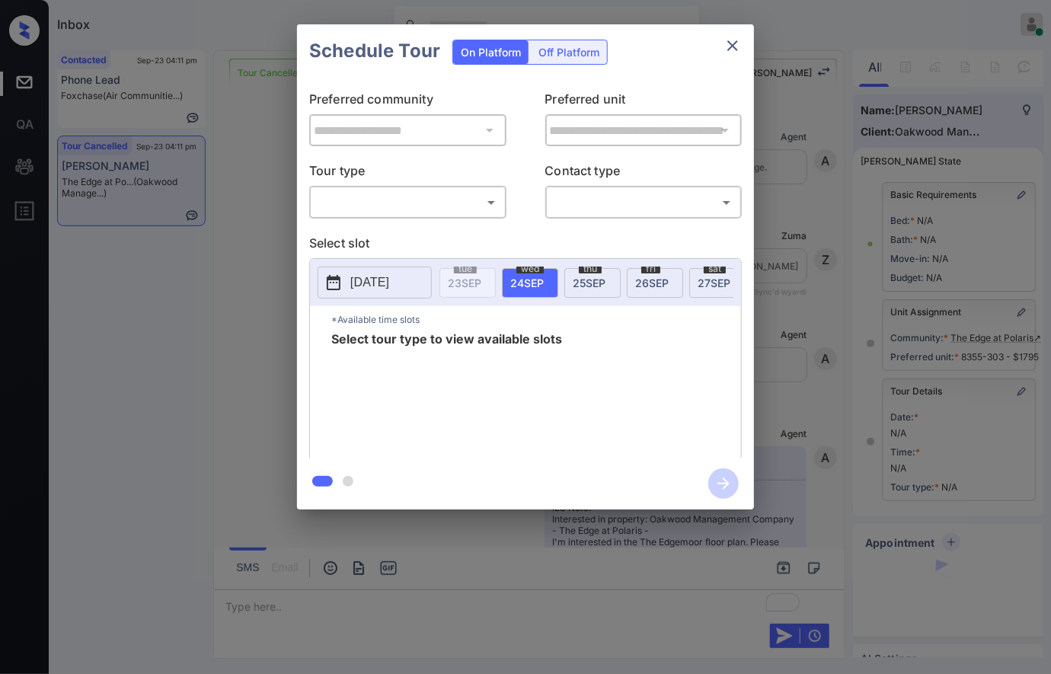
scroll to position [116, 0]
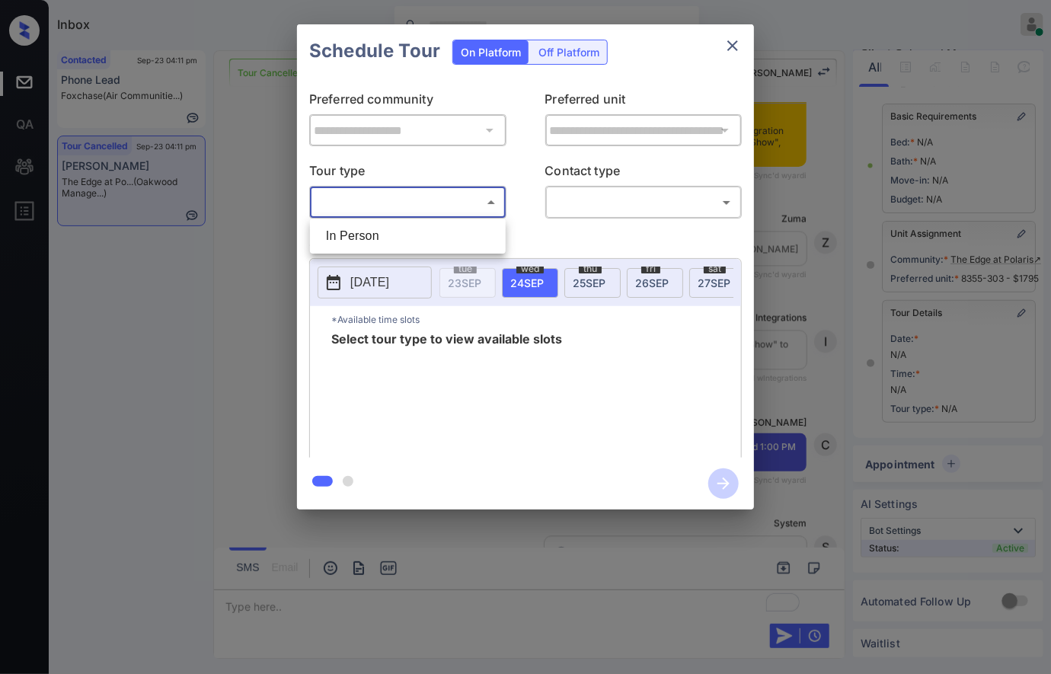
click at [403, 192] on body "Inbox [PERSON_NAME] Online Set yourself offline Set yourself on break Profile S…" at bounding box center [525, 337] width 1051 height 674
click at [436, 244] on li "In Person" at bounding box center [408, 235] width 188 height 27
type input "********"
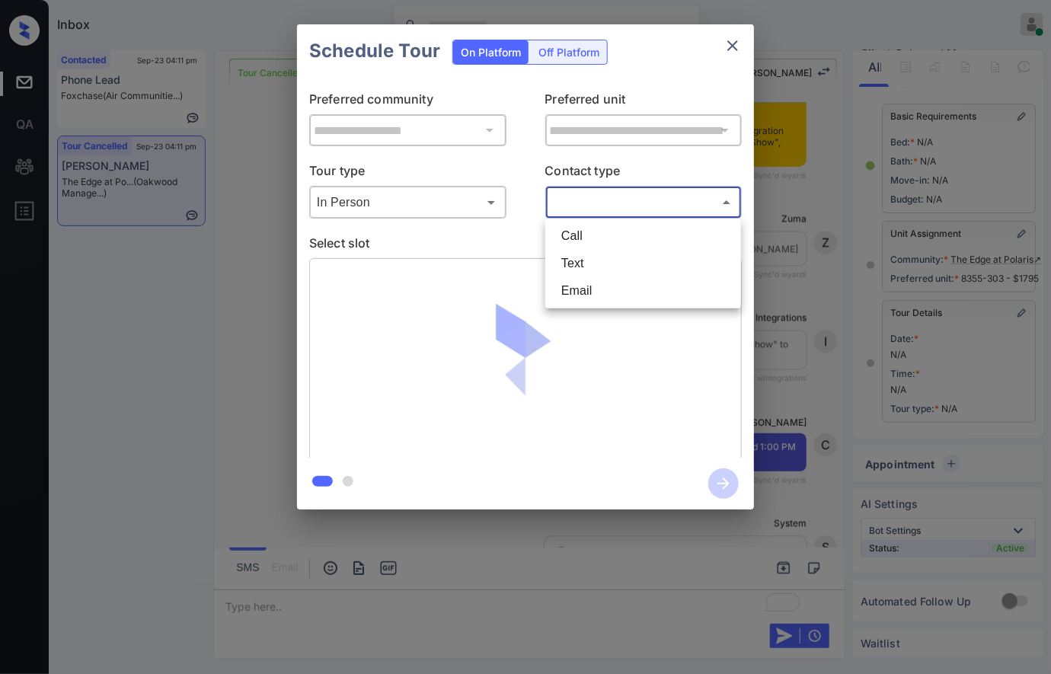
click at [625, 200] on body "Inbox [PERSON_NAME] Online Set yourself offline Set yourself on break Profile S…" at bounding box center [525, 337] width 1051 height 674
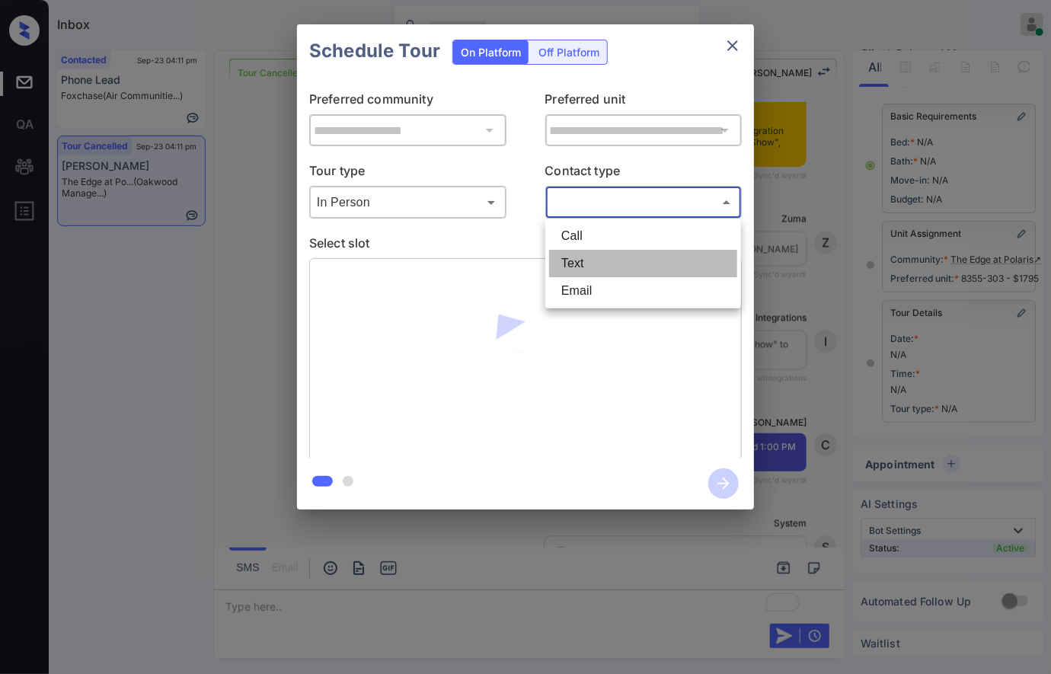
click at [619, 255] on li "Text" at bounding box center [643, 263] width 188 height 27
type input "****"
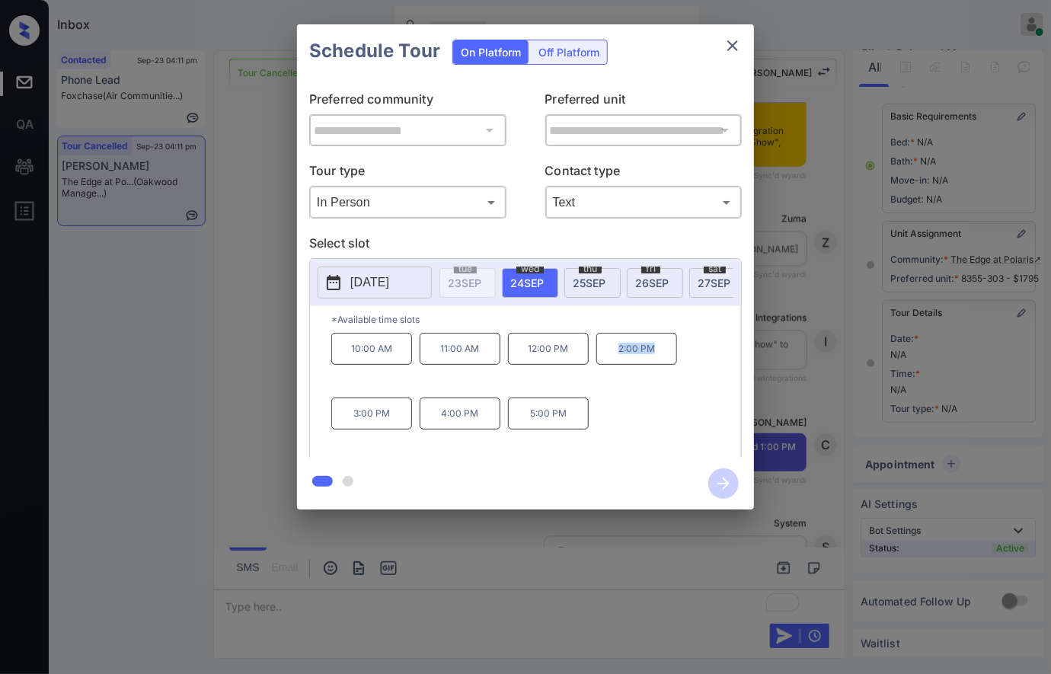
drag, startPoint x: 634, startPoint y: 358, endPoint x: 660, endPoint y: 358, distance: 26.7
click at [660, 358] on p "2:00 PM" at bounding box center [636, 349] width 81 height 32
copy p "2:00 PM"
click at [504, 600] on div at bounding box center [525, 337] width 1051 height 674
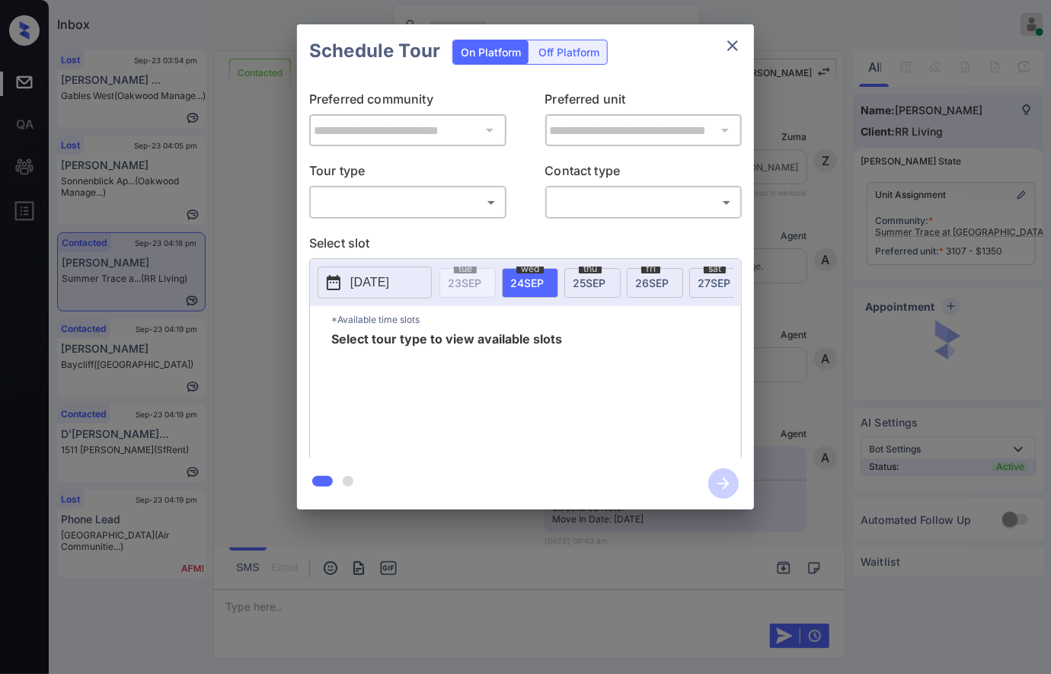
scroll to position [2077, 0]
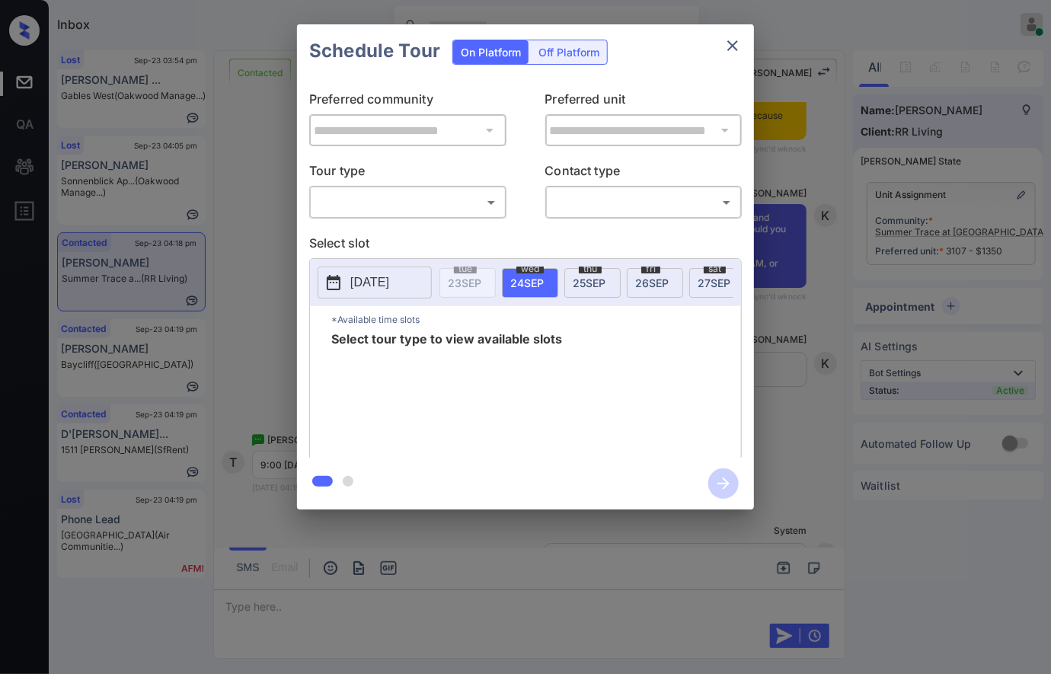
click at [443, 206] on body "Inbox [PERSON_NAME] Online Set yourself offline Set yourself on break Profile S…" at bounding box center [525, 337] width 1051 height 674
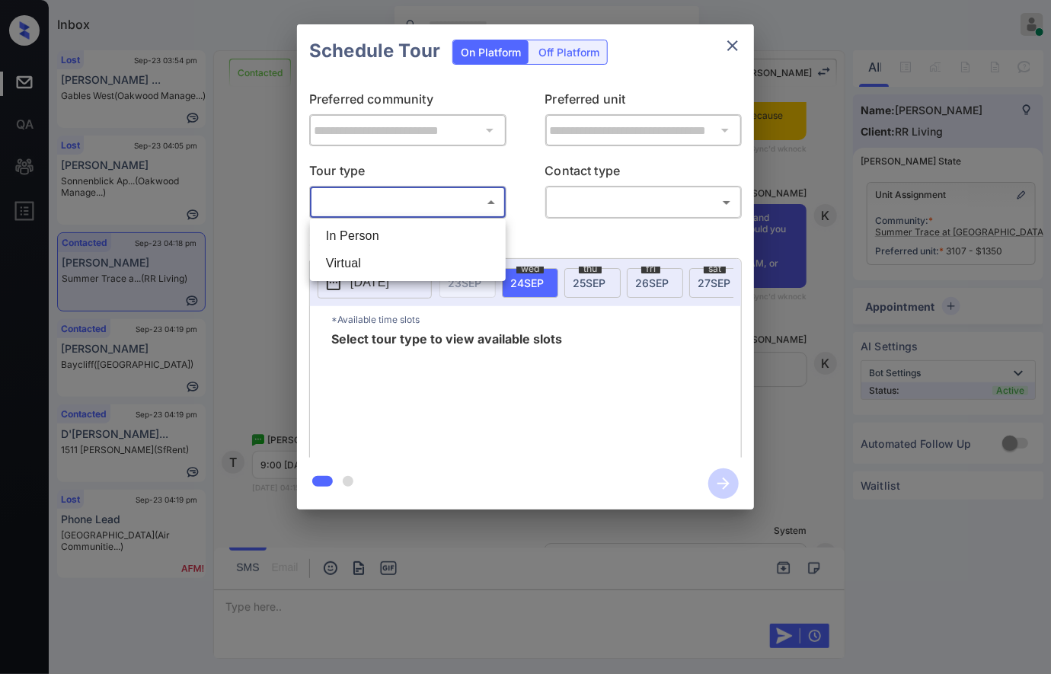
drag, startPoint x: 449, startPoint y: 224, endPoint x: 549, endPoint y: 210, distance: 100.7
click at [450, 225] on li "In Person" at bounding box center [408, 235] width 188 height 27
type input "********"
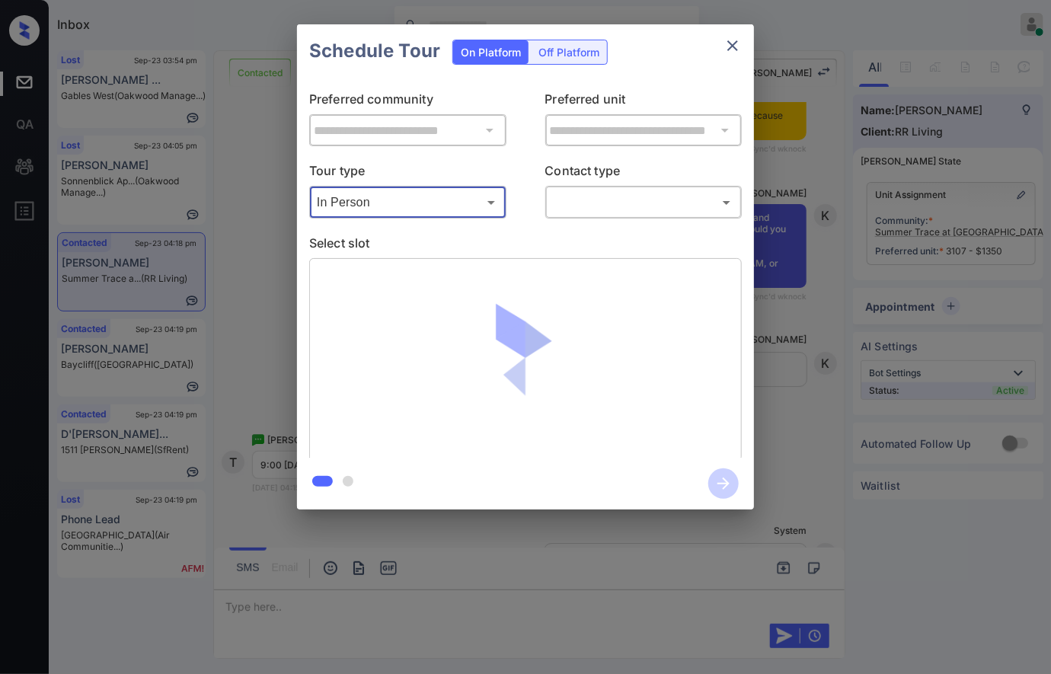
click at [632, 201] on body "Inbox [PERSON_NAME] Online Set yourself offline Set yourself on break Profile S…" at bounding box center [525, 337] width 1051 height 674
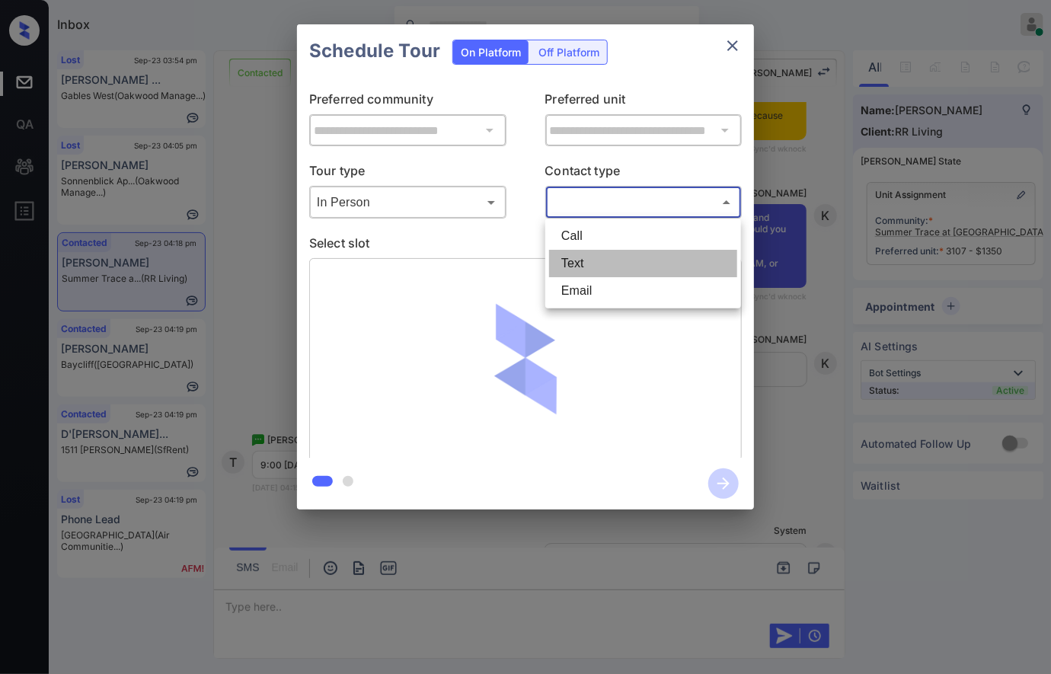
click at [616, 270] on li "Text" at bounding box center [643, 263] width 188 height 27
type input "****"
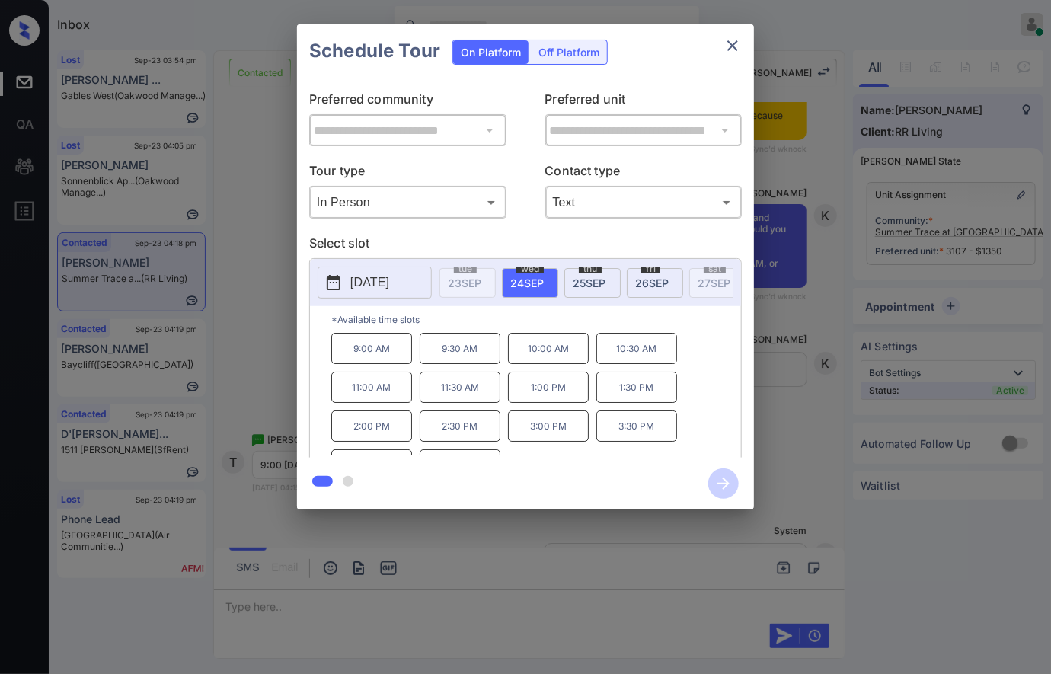
click at [321, 612] on div at bounding box center [525, 337] width 1051 height 674
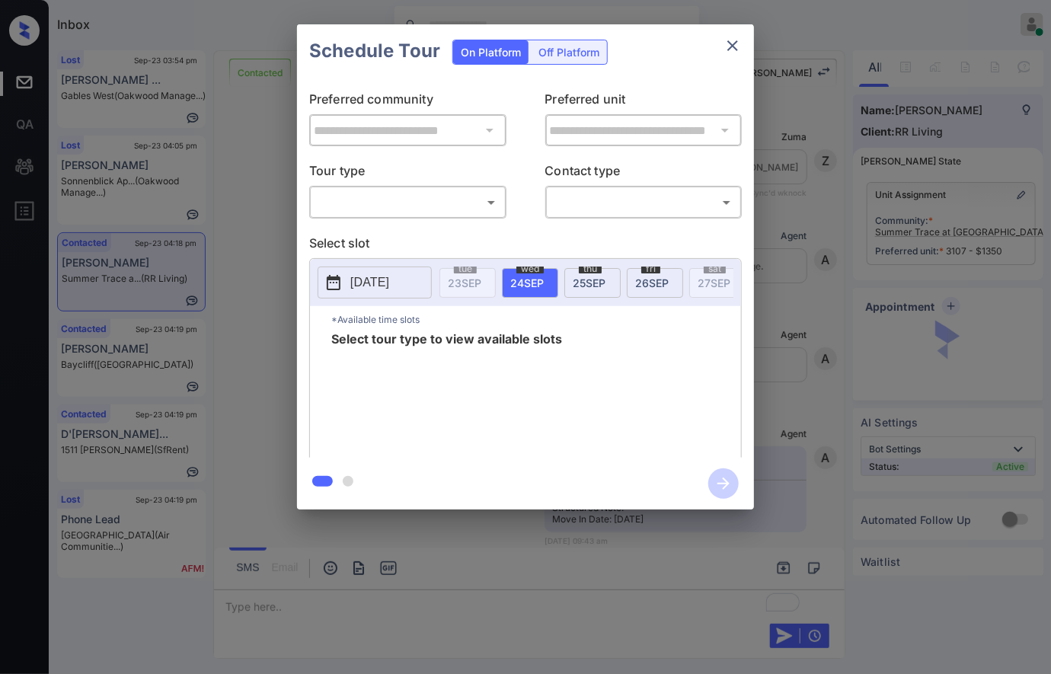
click at [439, 198] on body "Inbox [PERSON_NAME] Online Set yourself offline Set yourself on break Profile S…" at bounding box center [525, 337] width 1051 height 674
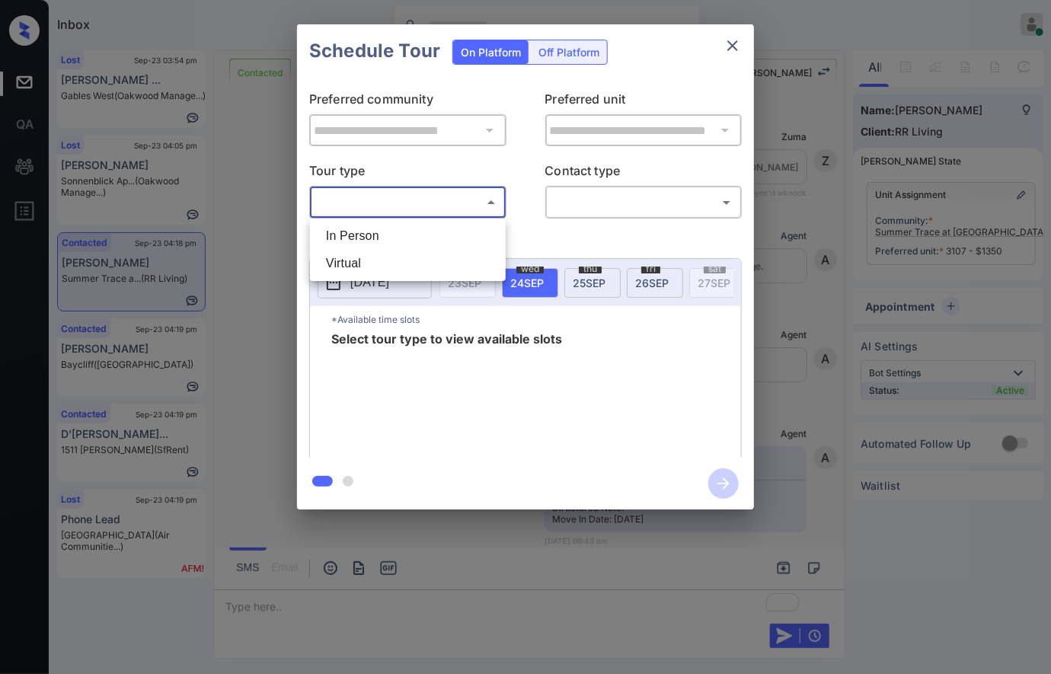
scroll to position [2077, 0]
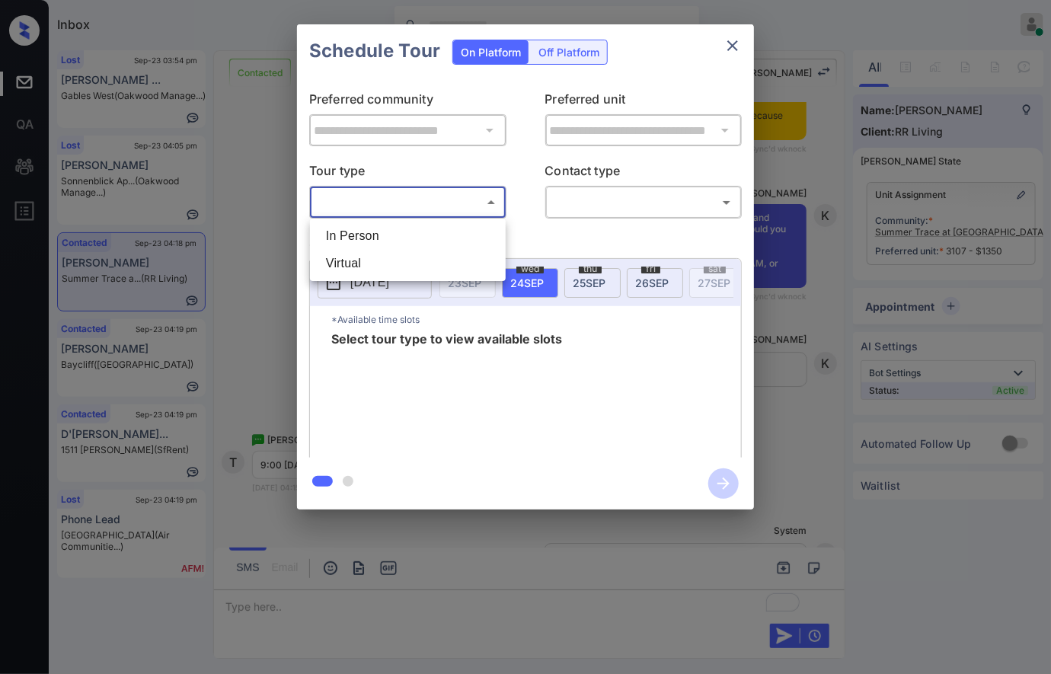
click at [439, 220] on ul "In Person Virtual" at bounding box center [408, 250] width 196 height 62
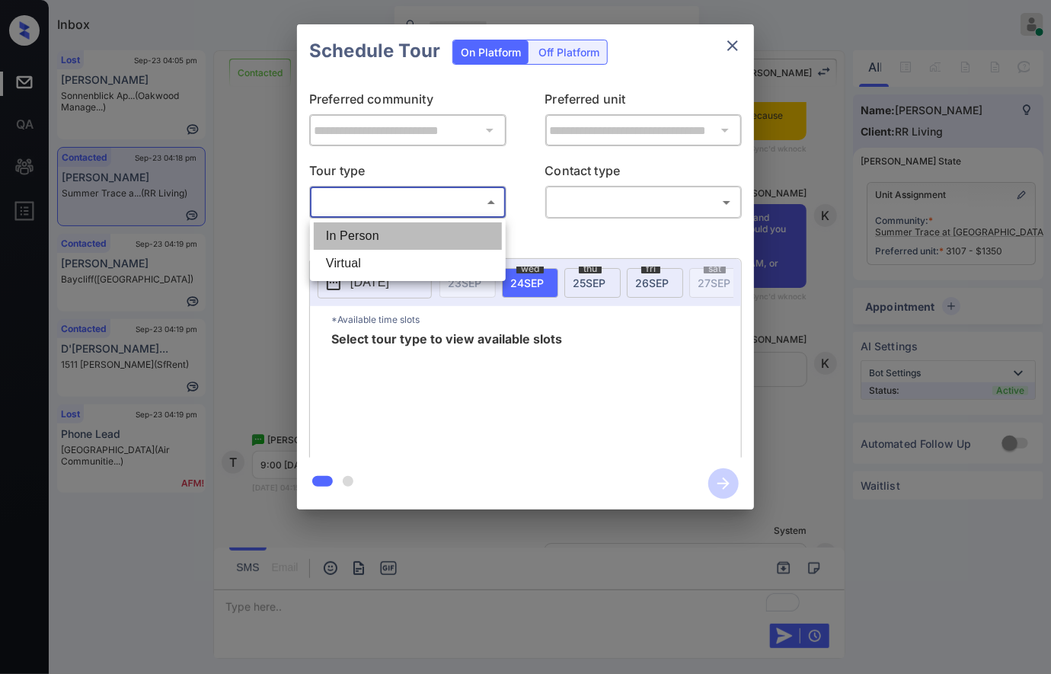
click at [474, 228] on li "In Person" at bounding box center [408, 235] width 188 height 27
type input "********"
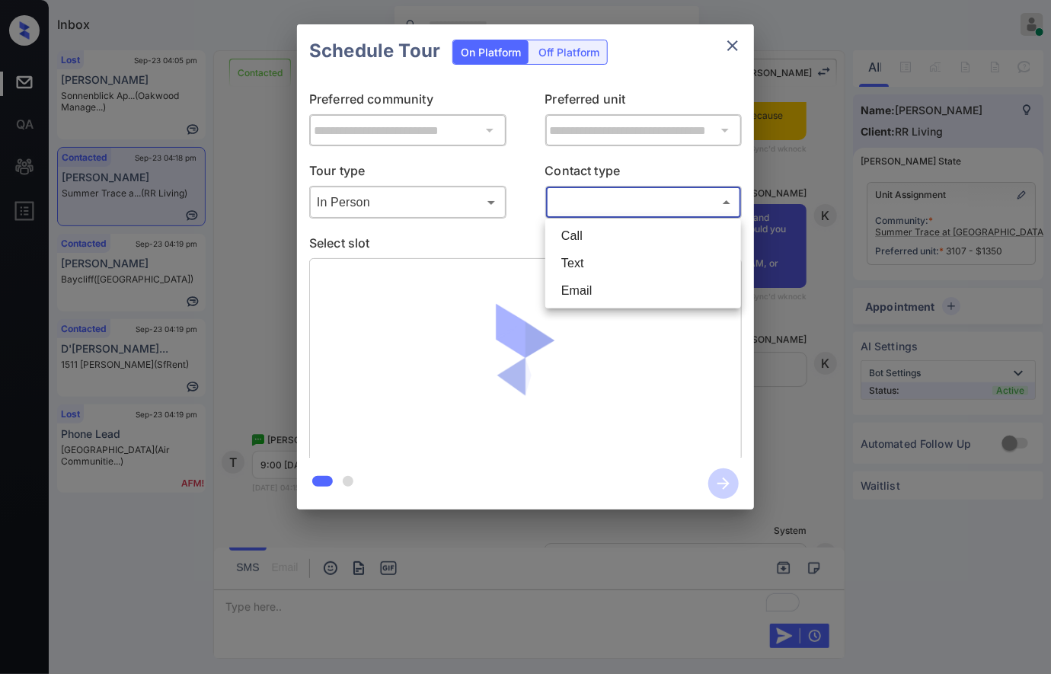
click at [615, 196] on body "Inbox [PERSON_NAME] Online Set yourself offline Set yourself on break Profile S…" at bounding box center [525, 337] width 1051 height 674
click at [602, 262] on li "Text" at bounding box center [643, 263] width 188 height 27
type input "****"
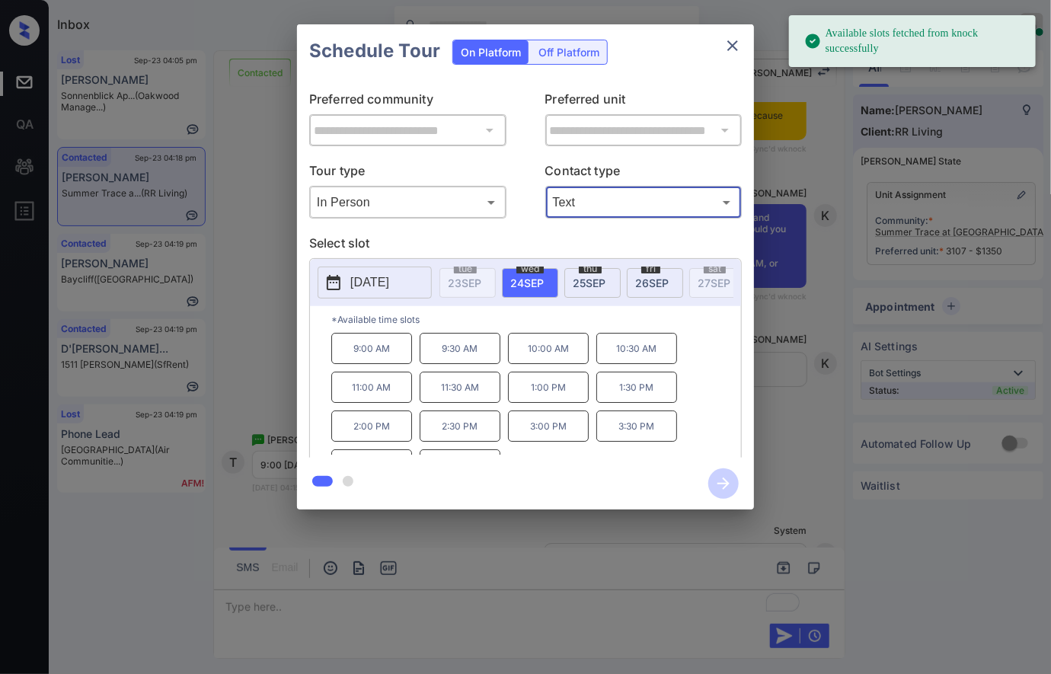
click at [388, 359] on p "9:00 AM" at bounding box center [371, 348] width 81 height 31
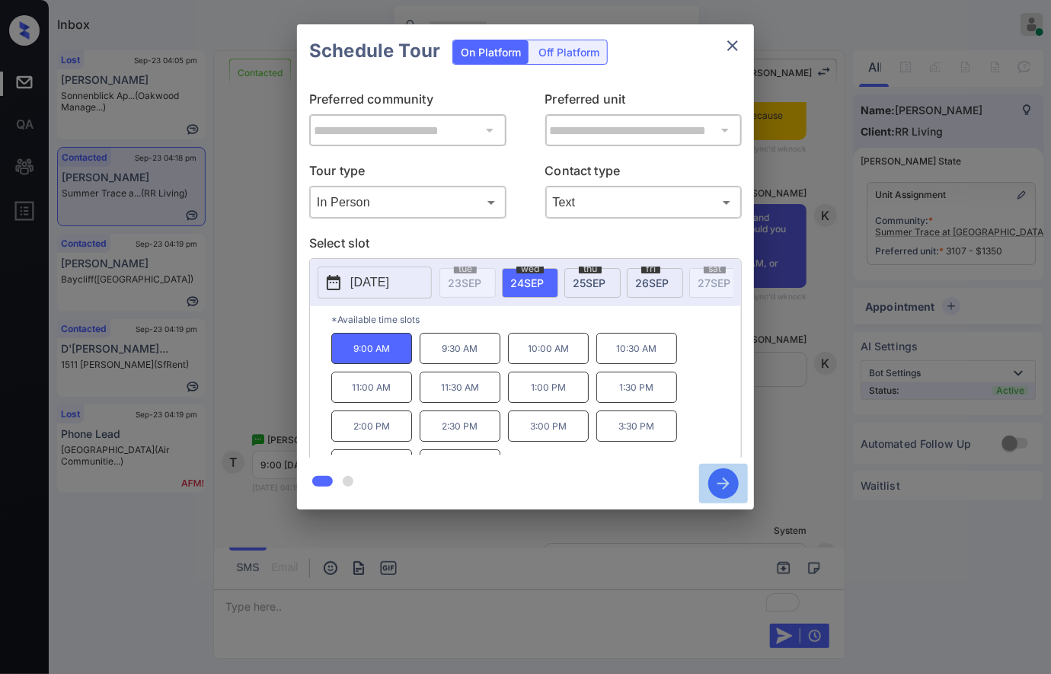
click at [719, 475] on icon "button" at bounding box center [723, 483] width 30 height 30
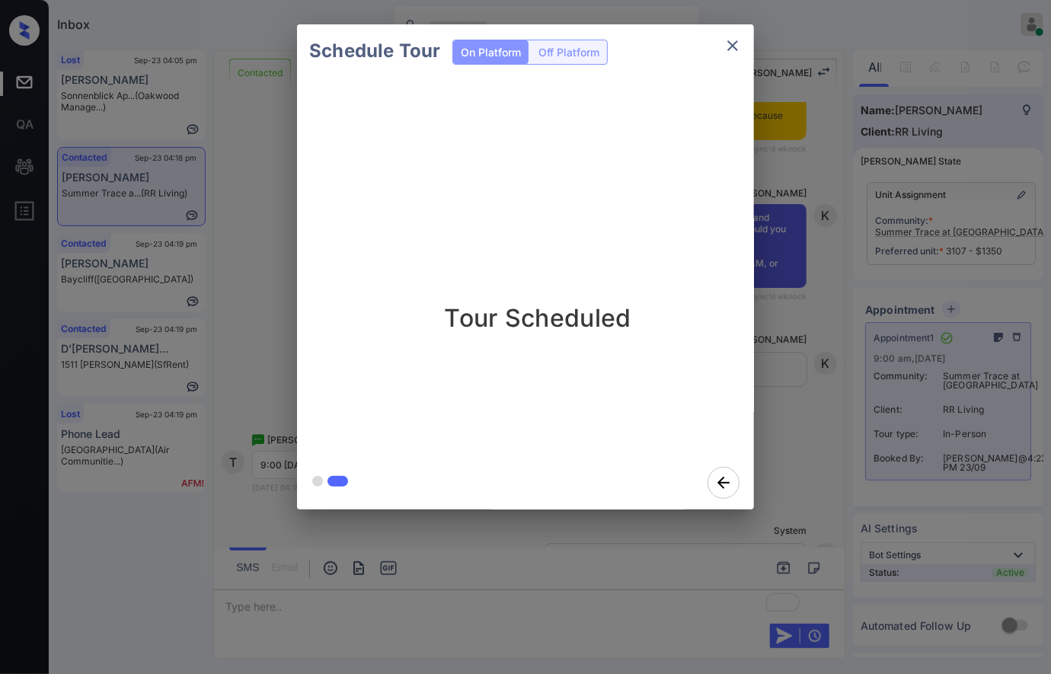
click at [782, 349] on div "Schedule Tour On Platform Off Platform Tour Scheduled" at bounding box center [525, 267] width 1051 height 534
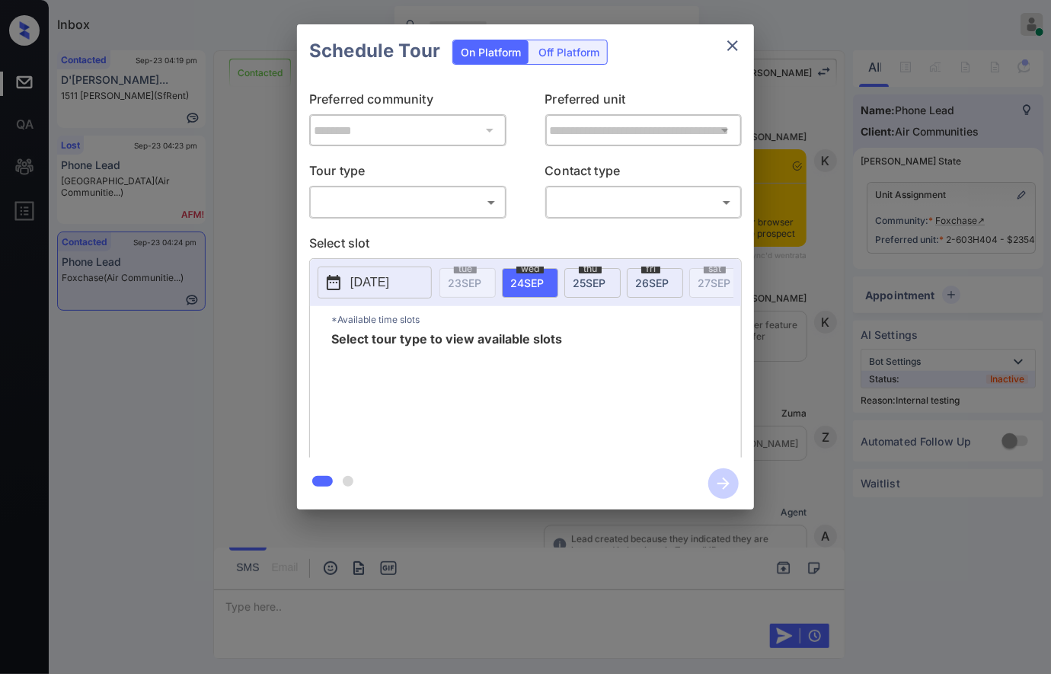
scroll to position [8881, 0]
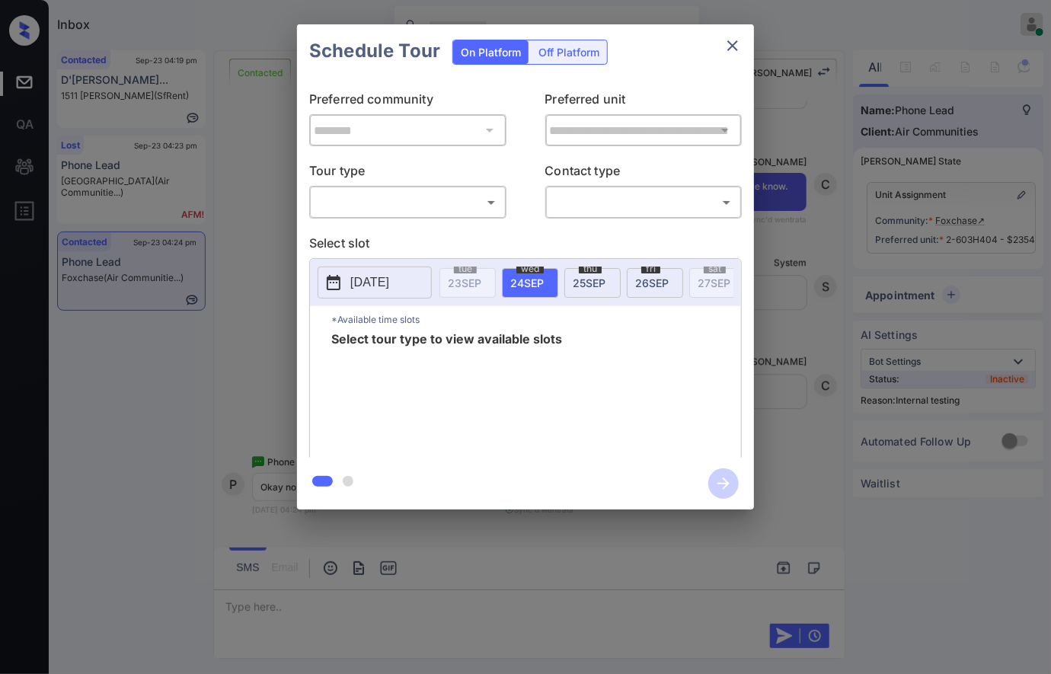
click at [448, 204] on body "Inbox [PERSON_NAME] Online Set yourself offline Set yourself on break Profile S…" at bounding box center [525, 337] width 1051 height 674
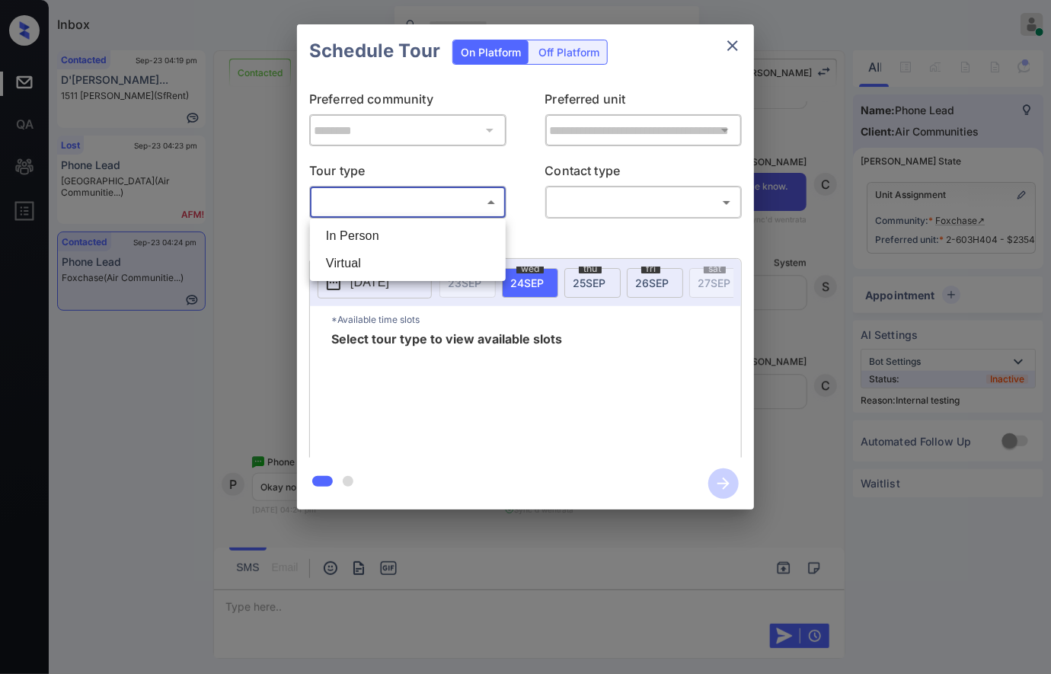
click at [447, 237] on li "In Person" at bounding box center [408, 235] width 188 height 27
type input "********"
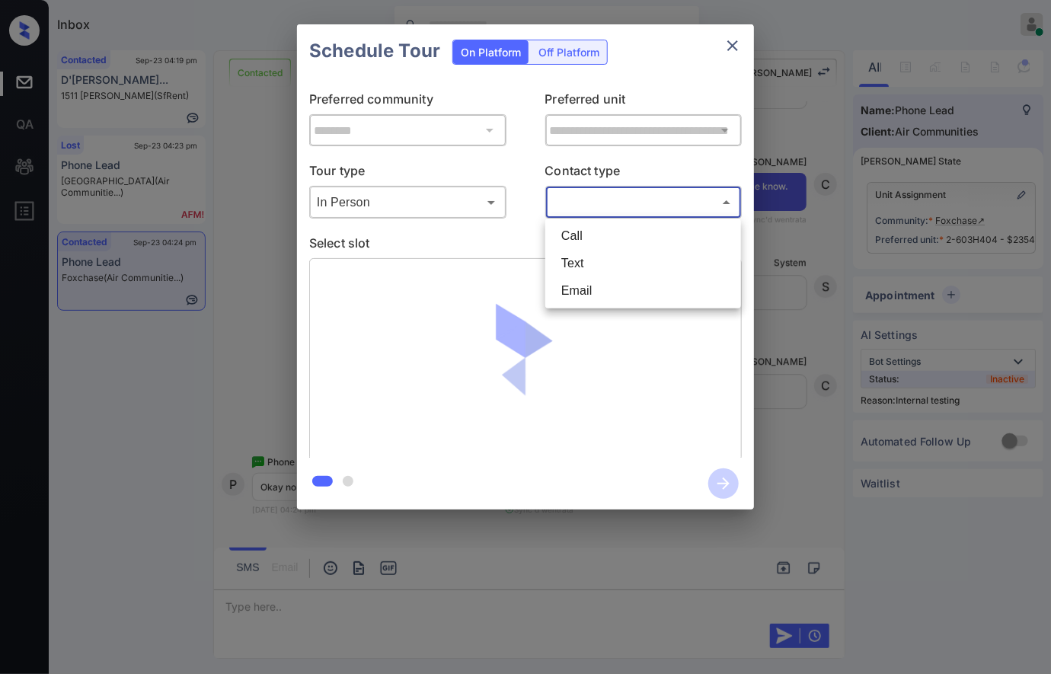
click at [609, 202] on body "Inbox [PERSON_NAME] Online Set yourself offline Set yourself on break Profile S…" at bounding box center [525, 337] width 1051 height 674
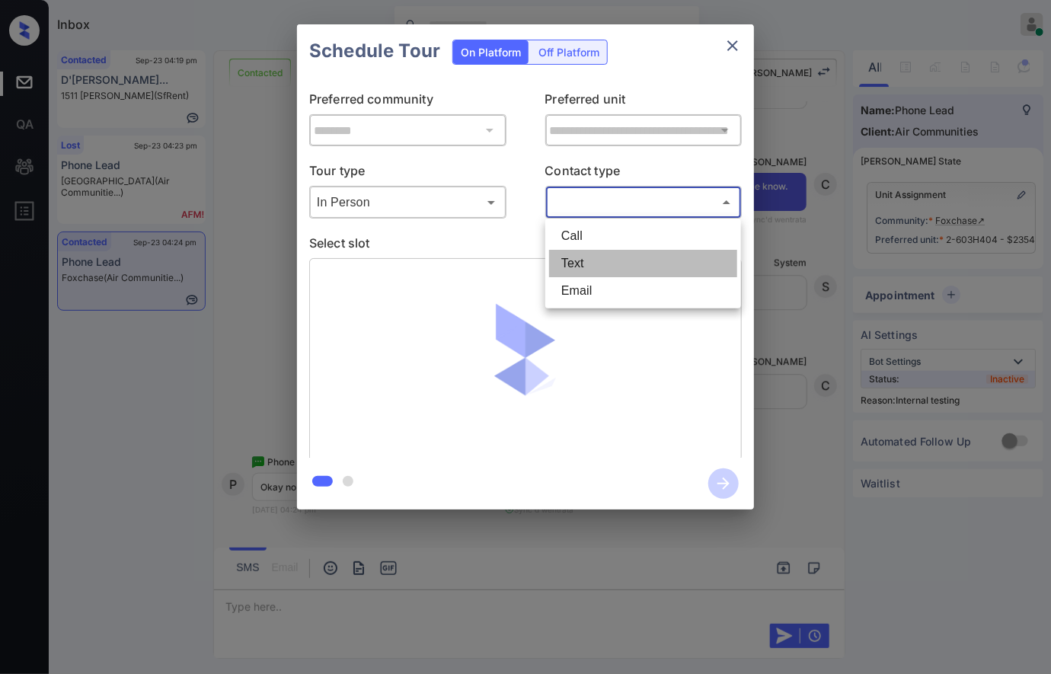
click at [601, 257] on li "Text" at bounding box center [643, 263] width 188 height 27
type input "****"
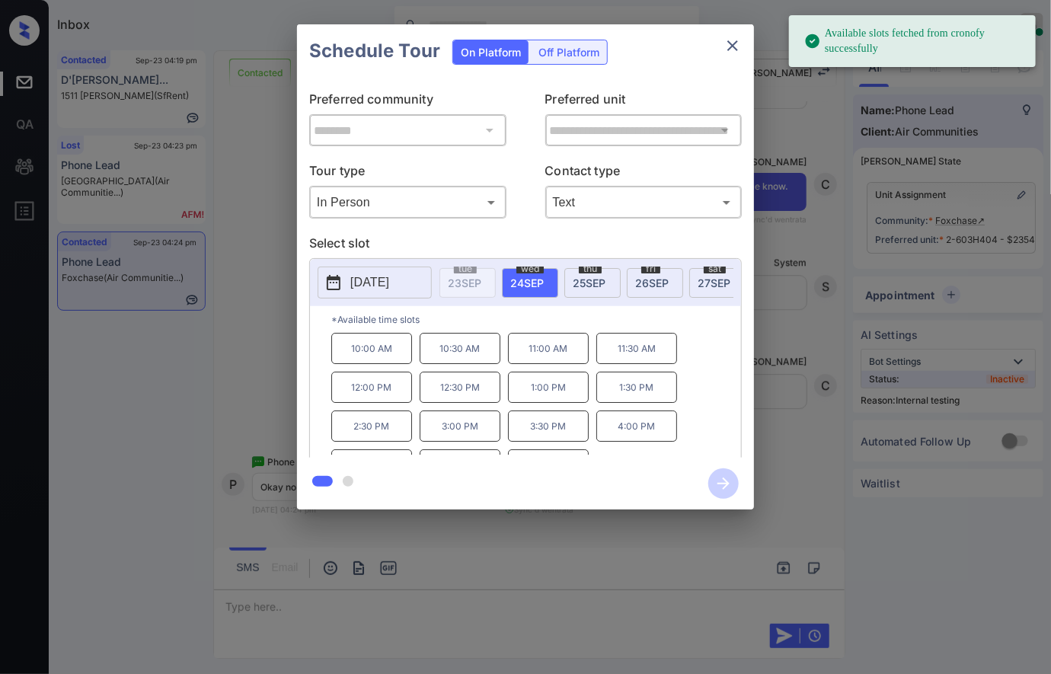
click at [389, 286] on p "[DATE]" at bounding box center [369, 282] width 39 height 18
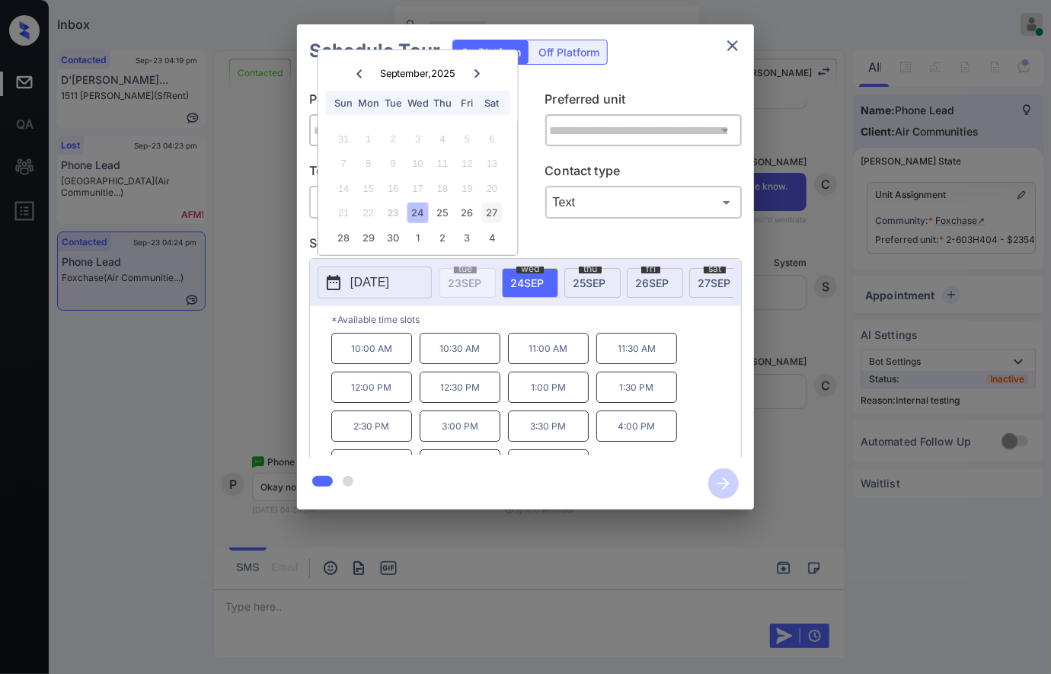
click at [493, 213] on div "27" at bounding box center [491, 213] width 21 height 21
click at [340, 240] on div "28" at bounding box center [344, 238] width 21 height 21
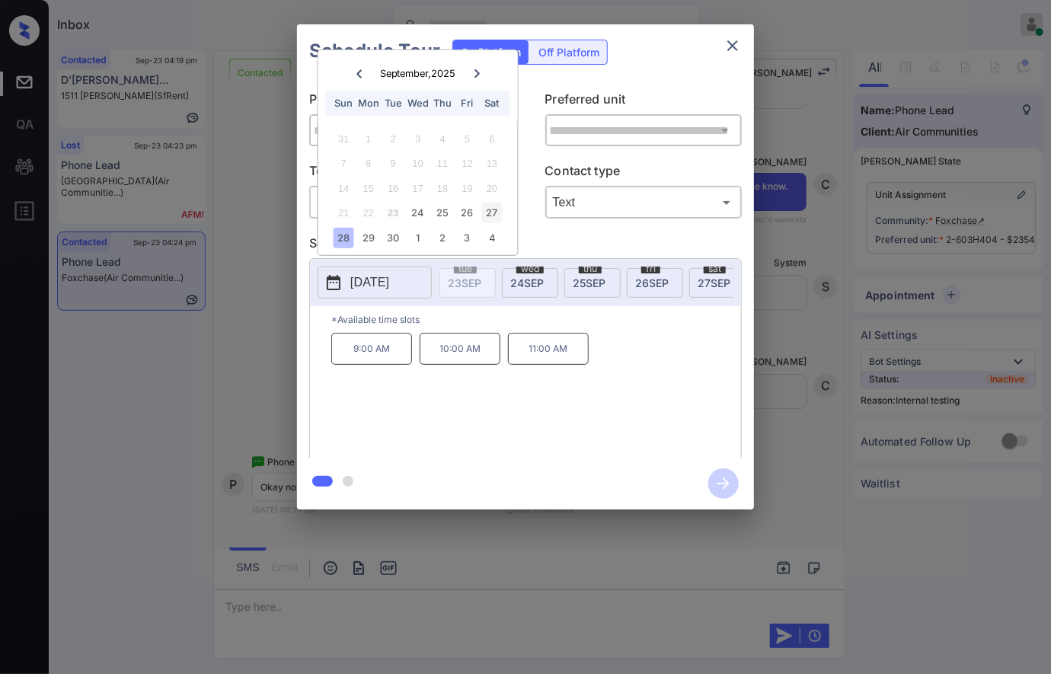
click at [497, 213] on div "27" at bounding box center [491, 213] width 21 height 21
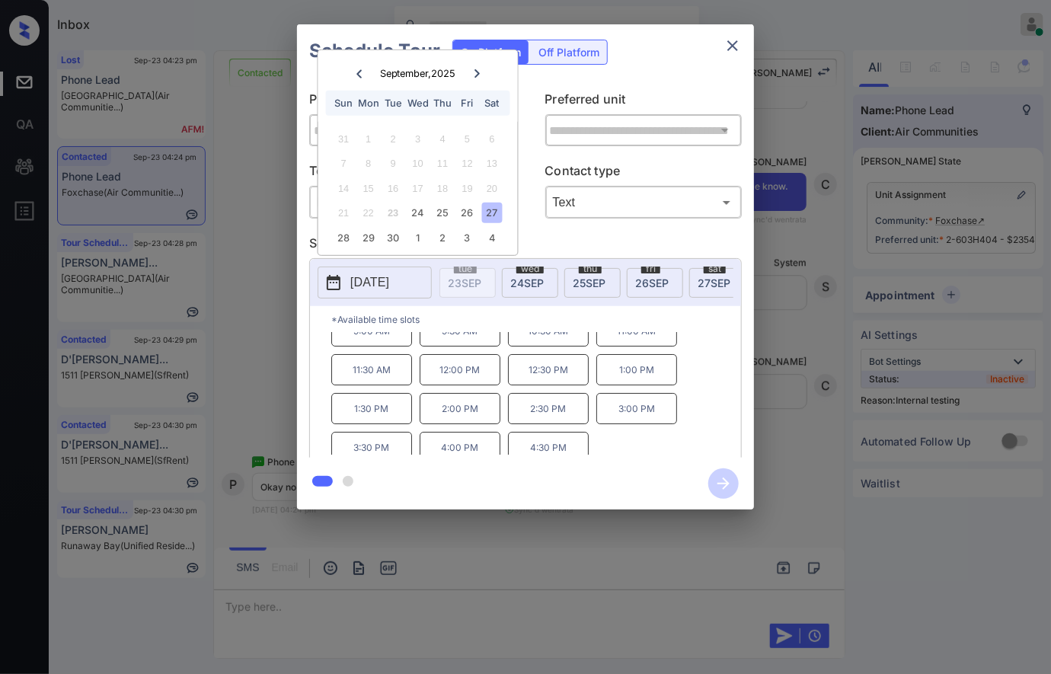
scroll to position [24, 0]
click at [736, 46] on icon "close" at bounding box center [732, 46] width 18 height 18
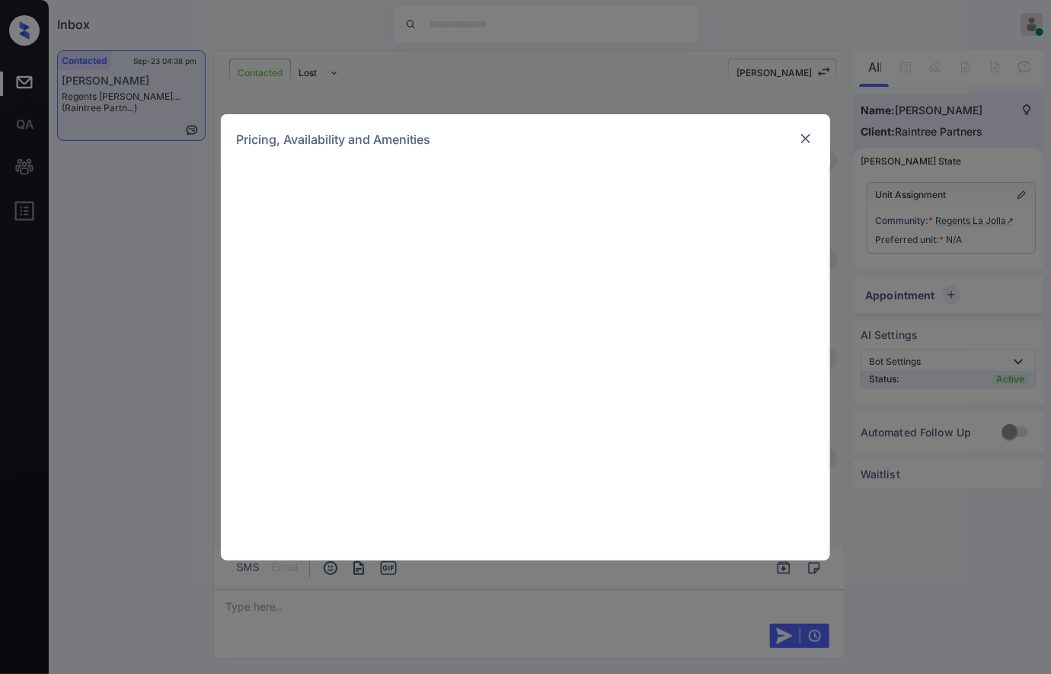
scroll to position [1153, 0]
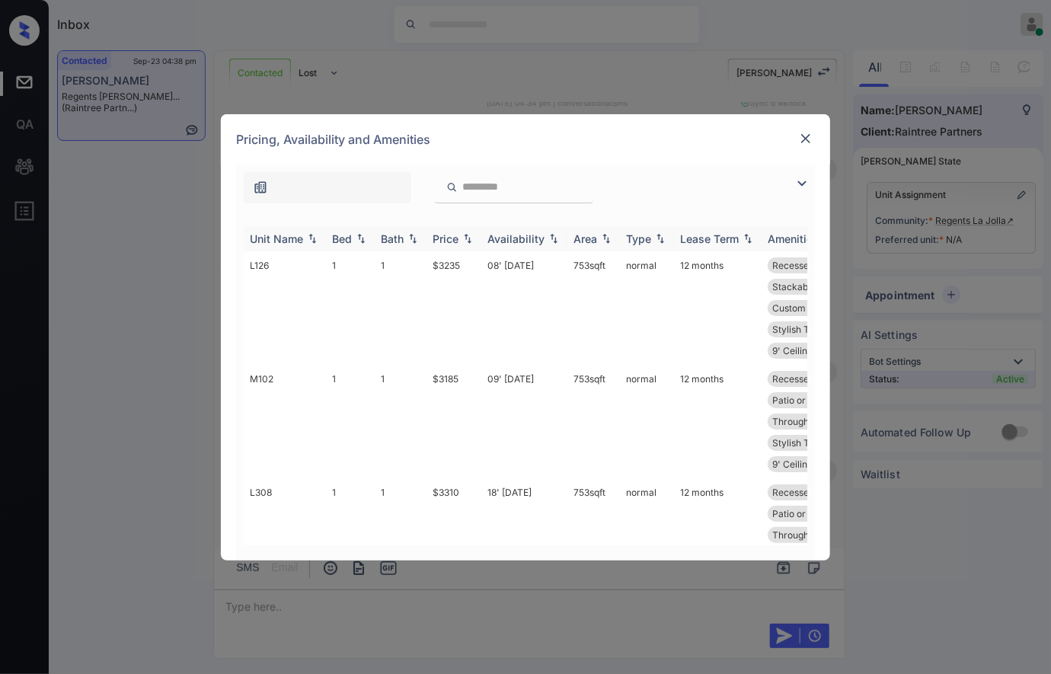
click at [464, 236] on img at bounding box center [467, 238] width 15 height 11
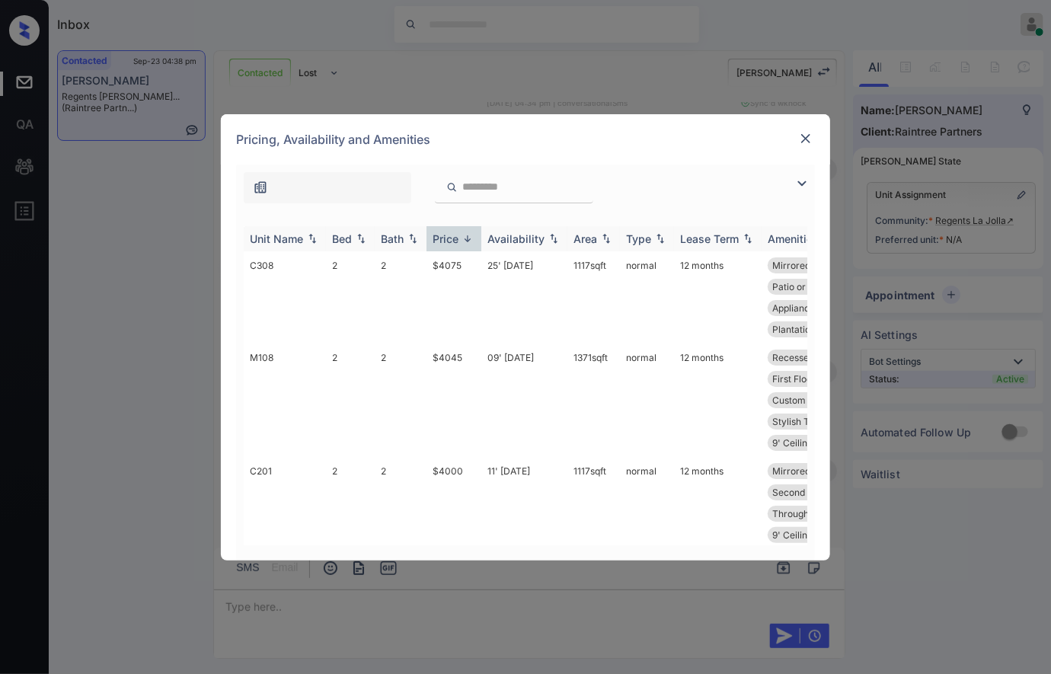
click at [464, 236] on img at bounding box center [467, 238] width 15 height 11
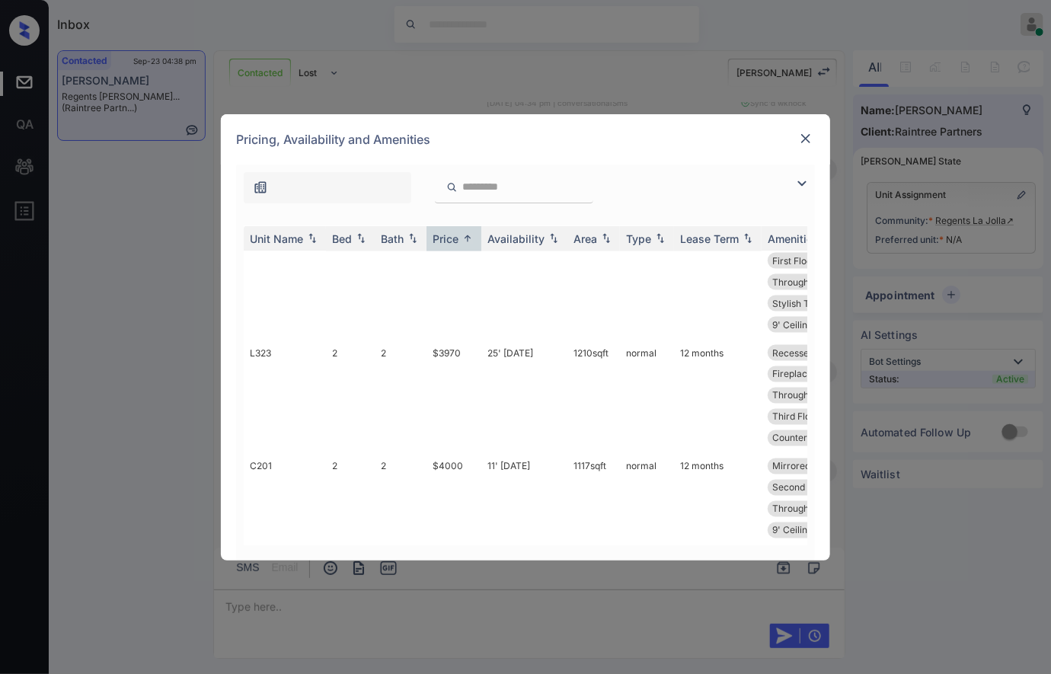
scroll to position [1267, 0]
click at [809, 132] on img at bounding box center [805, 138] width 15 height 15
